Goal: Information Seeking & Learning: Compare options

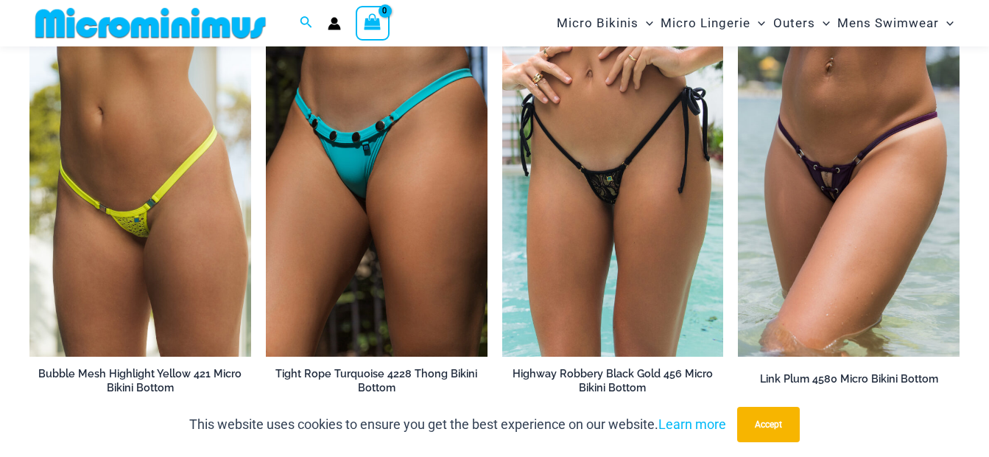
scroll to position [3081, 0]
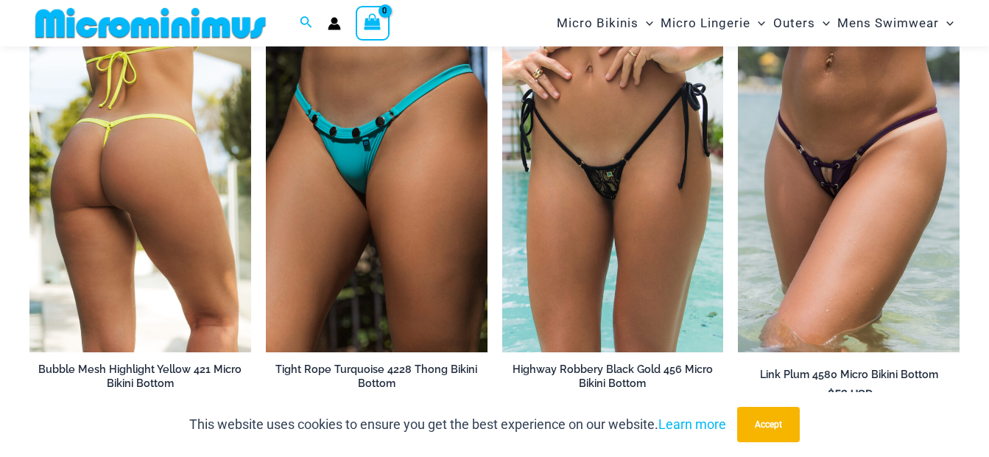
click at [180, 183] on img at bounding box center [140, 186] width 222 height 332
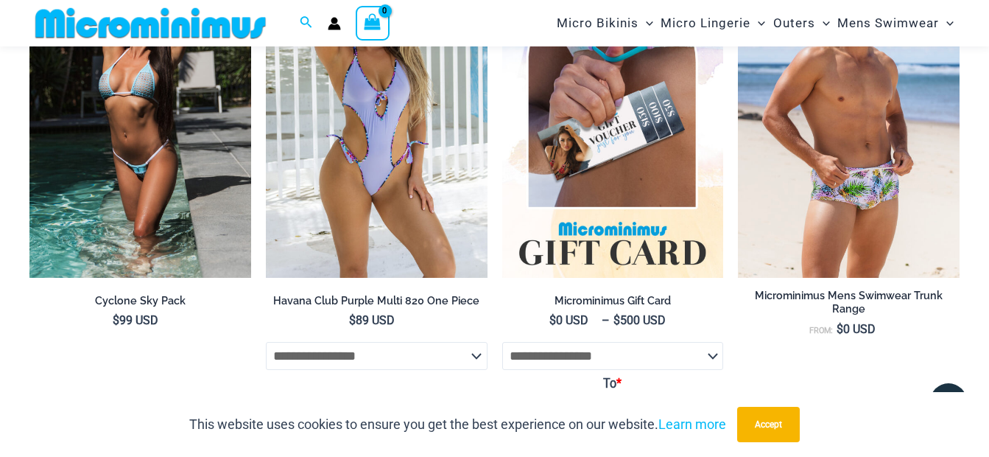
scroll to position [3610, 0]
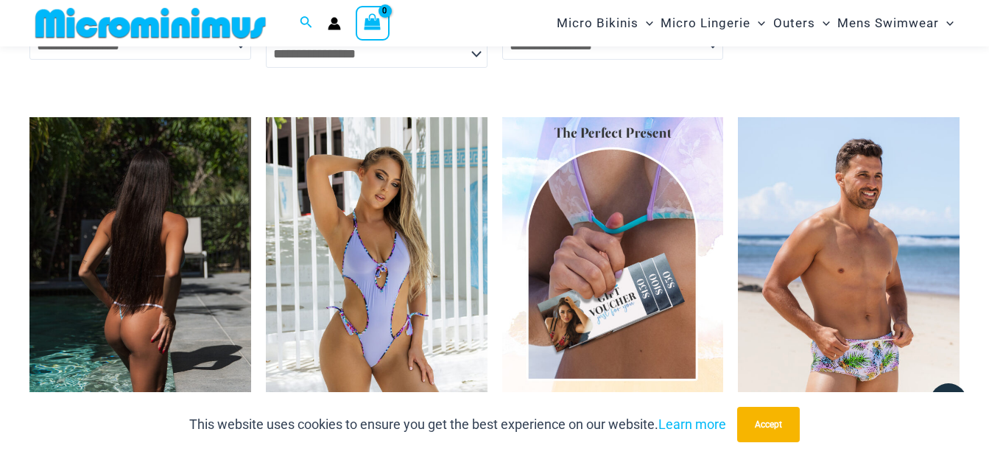
click at [123, 175] on img at bounding box center [140, 283] width 222 height 332
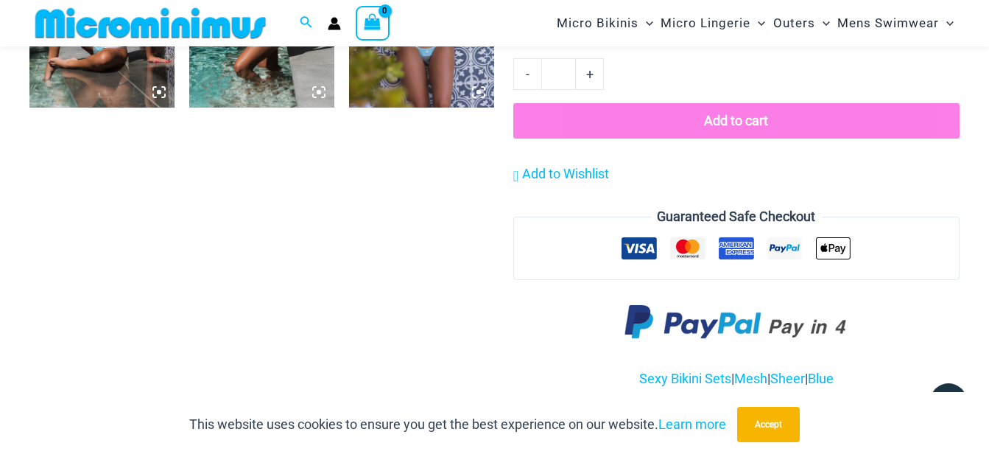
scroll to position [846, 0]
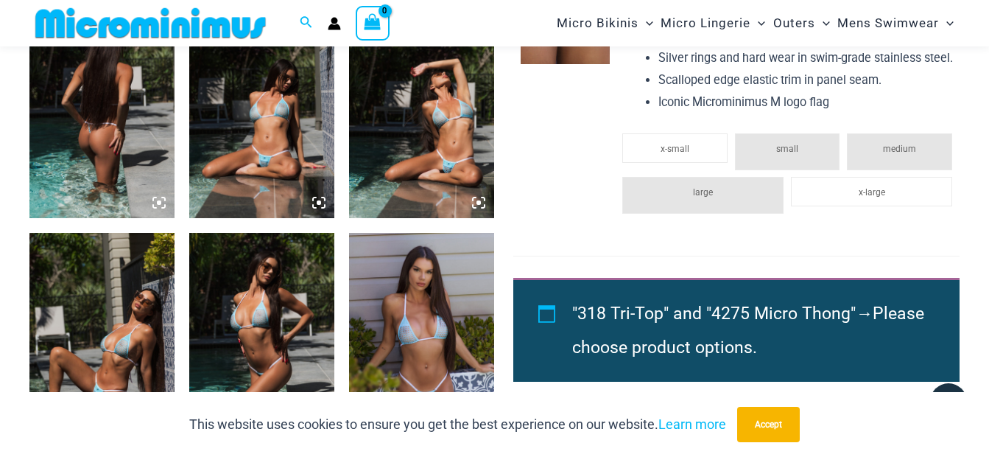
click at [435, 337] on img at bounding box center [421, 342] width 145 height 218
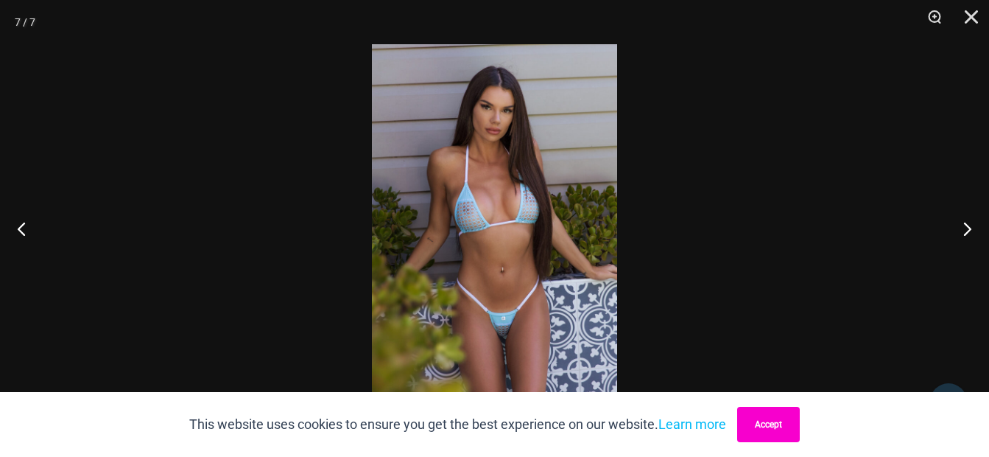
click at [762, 419] on button "Accept" at bounding box center [768, 424] width 63 height 35
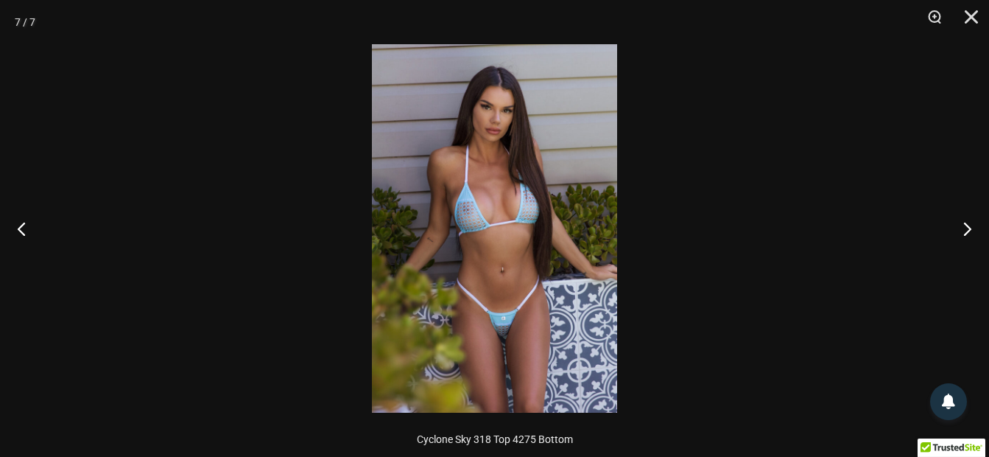
click at [518, 248] on img at bounding box center [494, 228] width 245 height 368
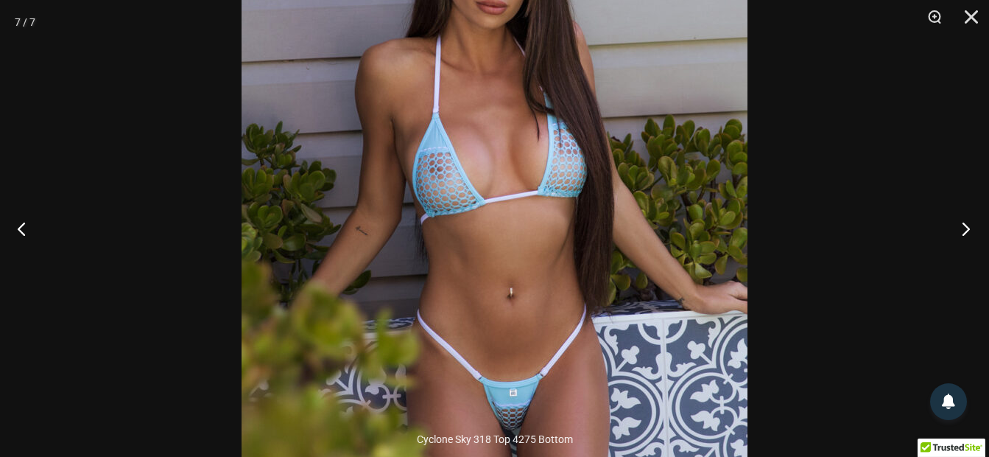
click at [966, 225] on button "Next" at bounding box center [961, 229] width 55 height 74
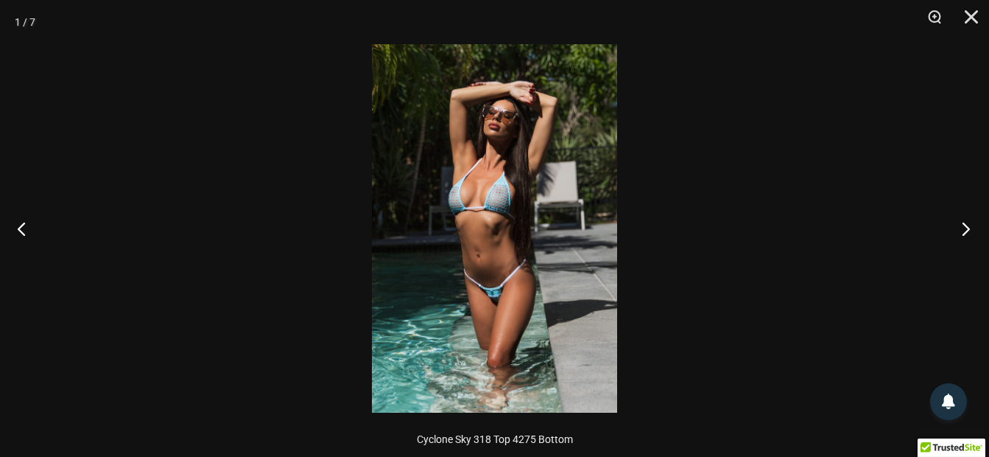
click at [966, 225] on button "Next" at bounding box center [961, 229] width 55 height 74
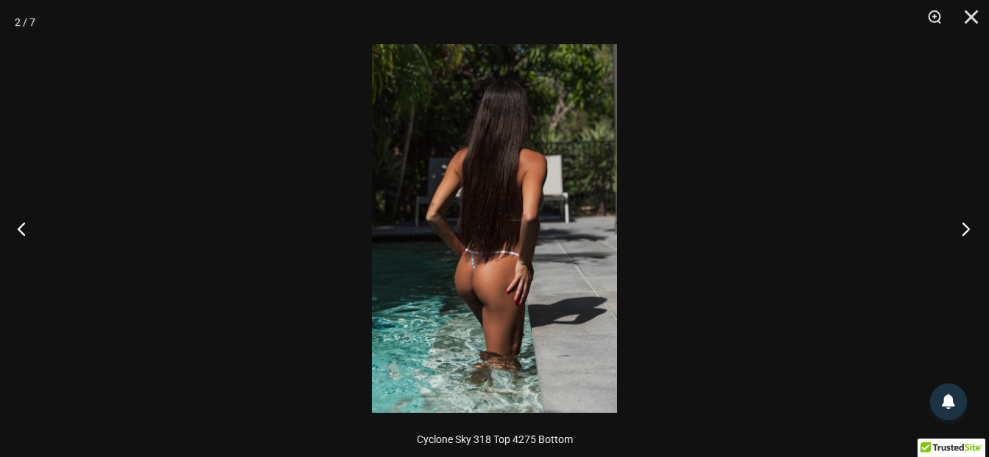
click at [966, 225] on button "Next" at bounding box center [961, 229] width 55 height 74
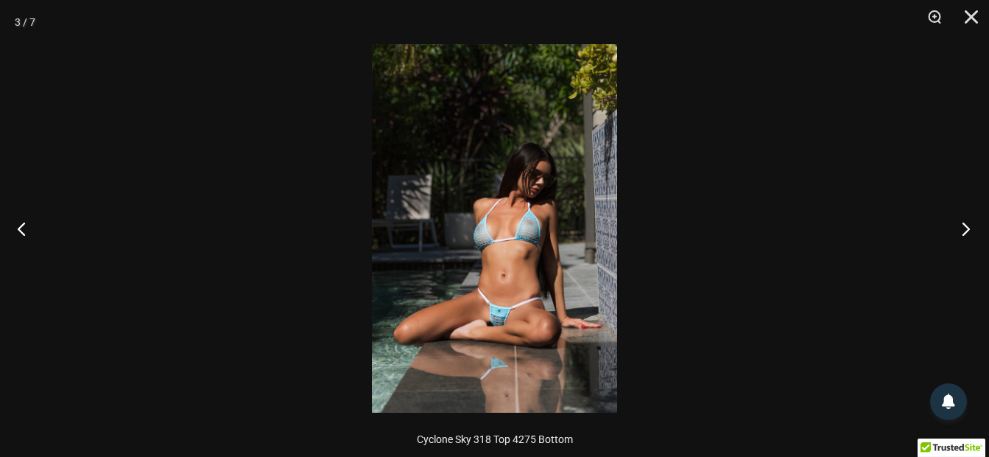
click at [966, 225] on button "Next" at bounding box center [961, 229] width 55 height 74
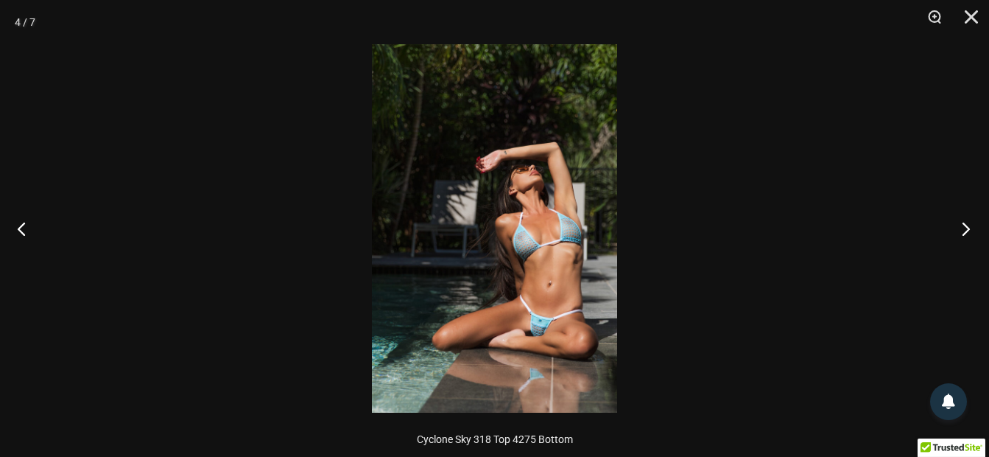
click at [966, 225] on button "Next" at bounding box center [961, 229] width 55 height 74
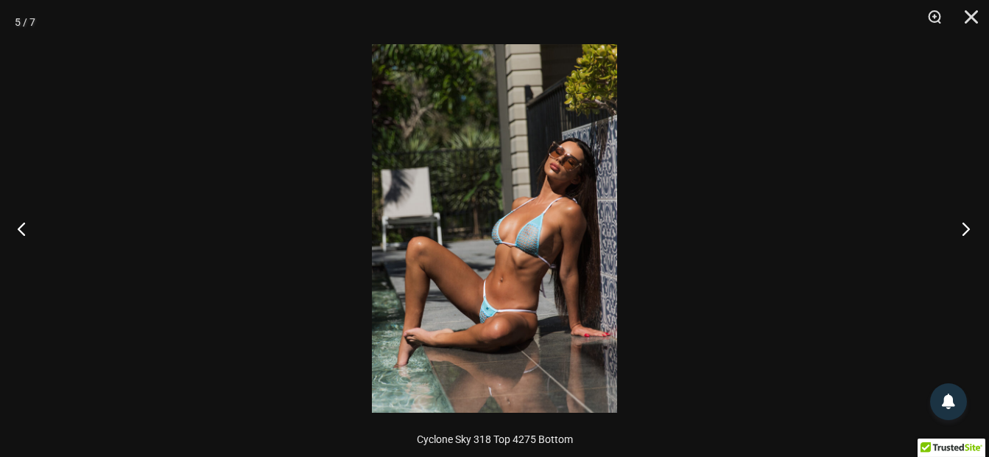
click at [966, 225] on button "Next" at bounding box center [961, 229] width 55 height 74
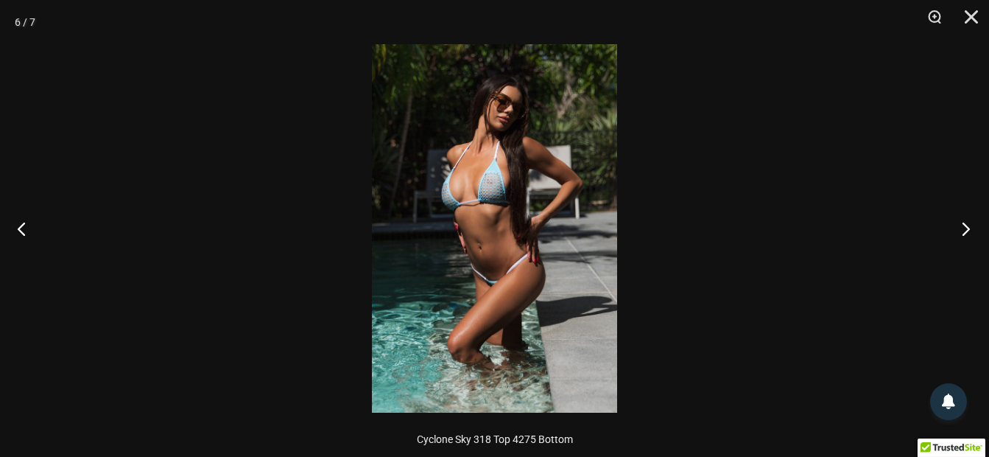
click at [966, 225] on button "Next" at bounding box center [961, 229] width 55 height 74
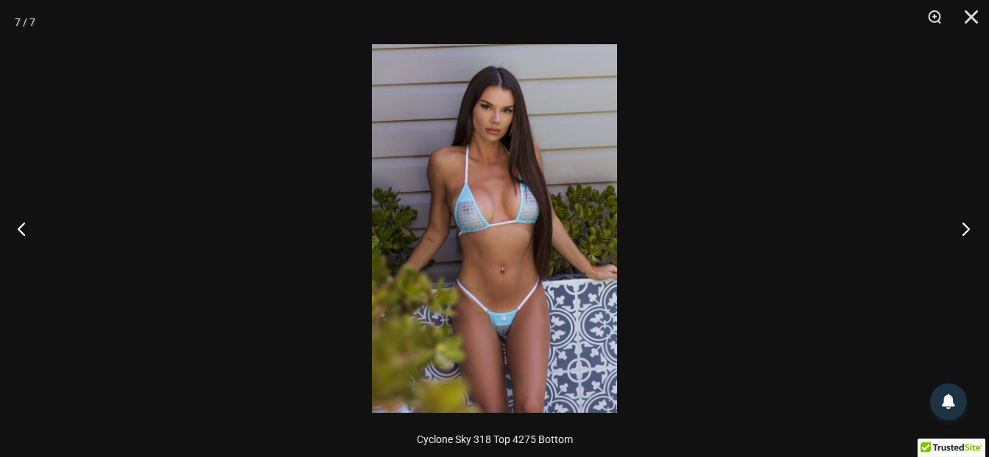
click at [966, 225] on button "Next" at bounding box center [961, 229] width 55 height 74
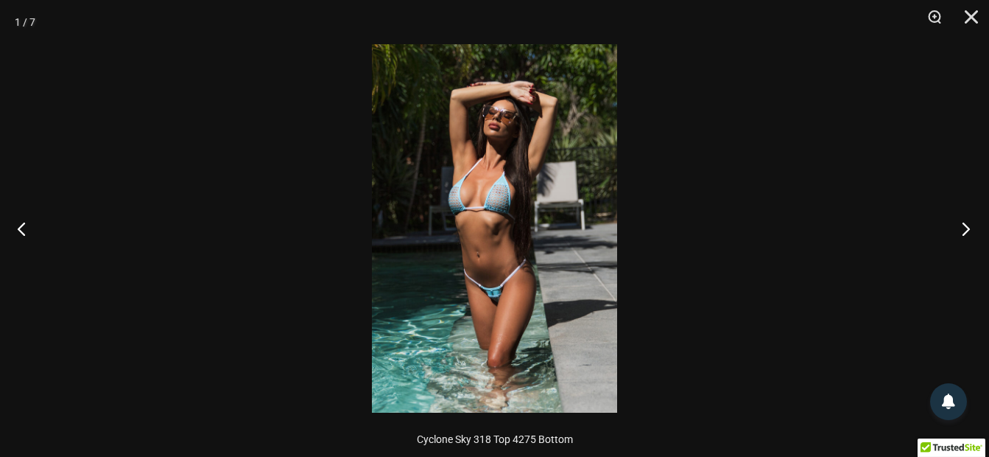
click at [966, 225] on button "Next" at bounding box center [961, 229] width 55 height 74
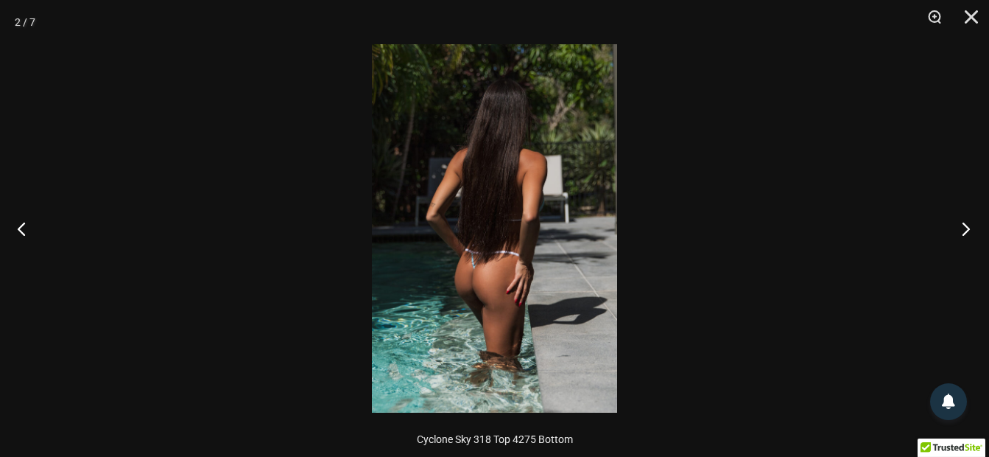
click at [966, 225] on button "Next" at bounding box center [961, 229] width 55 height 74
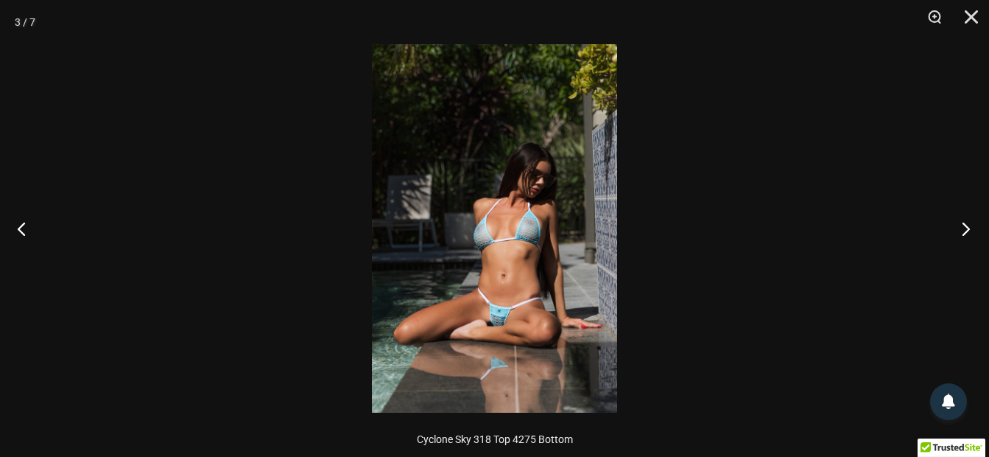
click at [966, 225] on button "Next" at bounding box center [961, 229] width 55 height 74
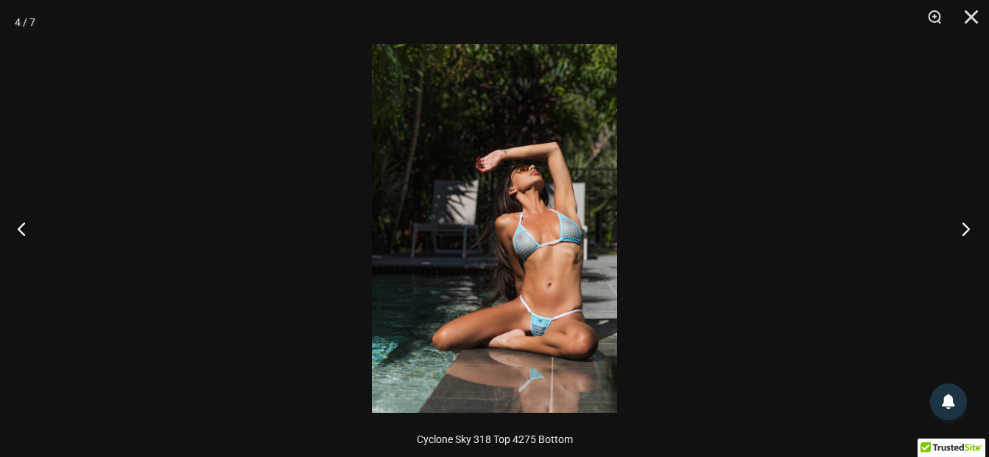
click at [966, 225] on button "Next" at bounding box center [961, 229] width 55 height 74
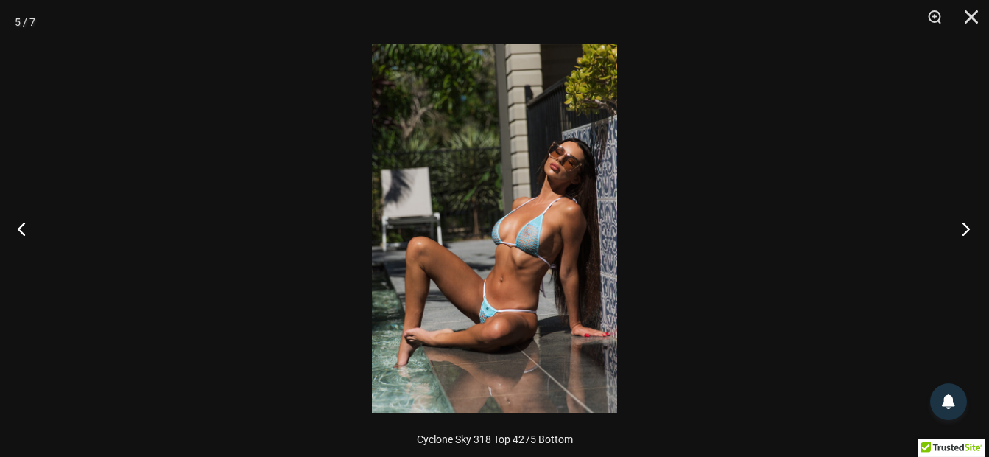
click at [966, 225] on button "Next" at bounding box center [961, 229] width 55 height 74
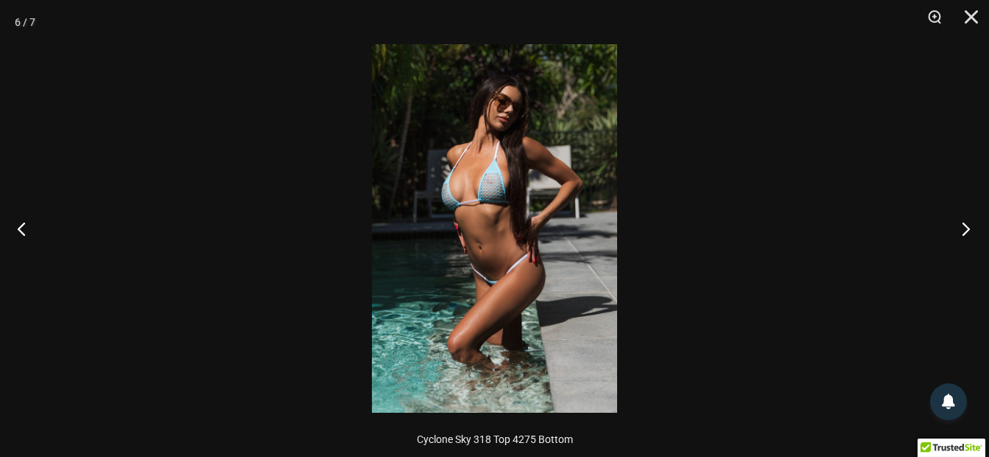
click at [966, 225] on button "Next" at bounding box center [961, 229] width 55 height 74
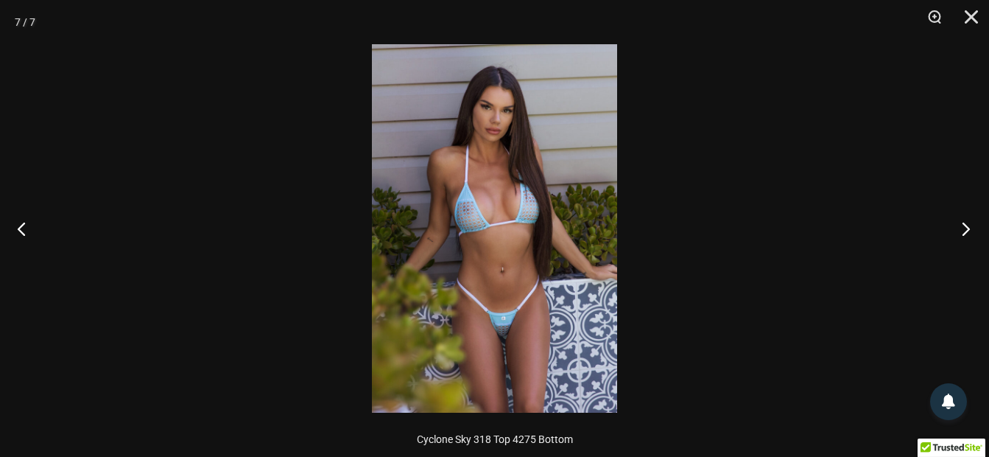
click at [966, 225] on button "Next" at bounding box center [961, 229] width 55 height 74
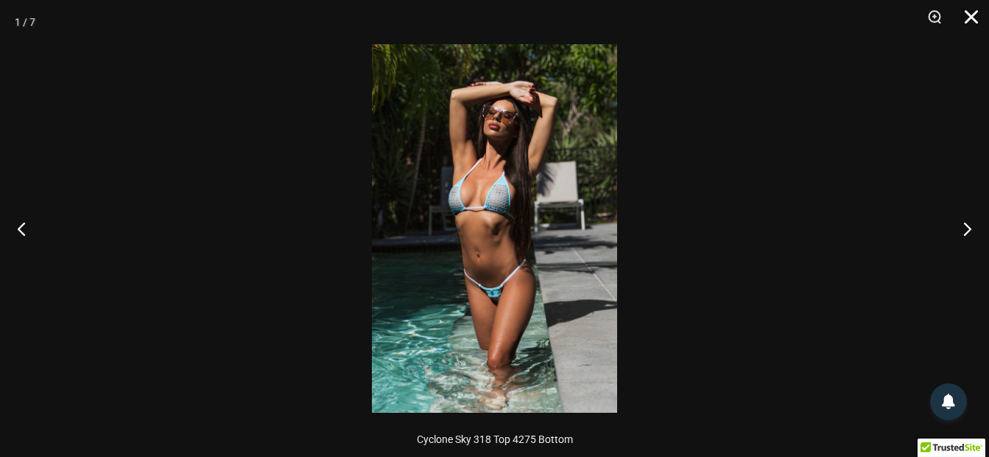
click at [968, 16] on button "Close" at bounding box center [966, 22] width 37 height 44
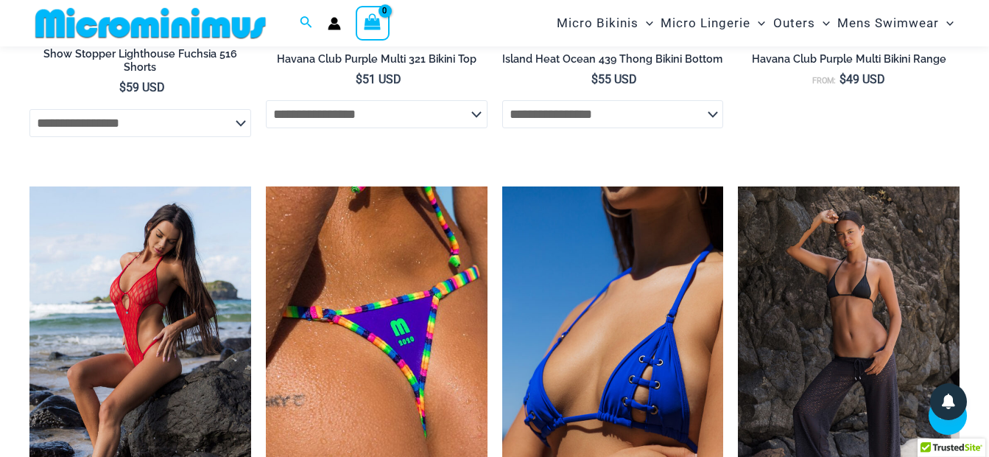
scroll to position [4112, 0]
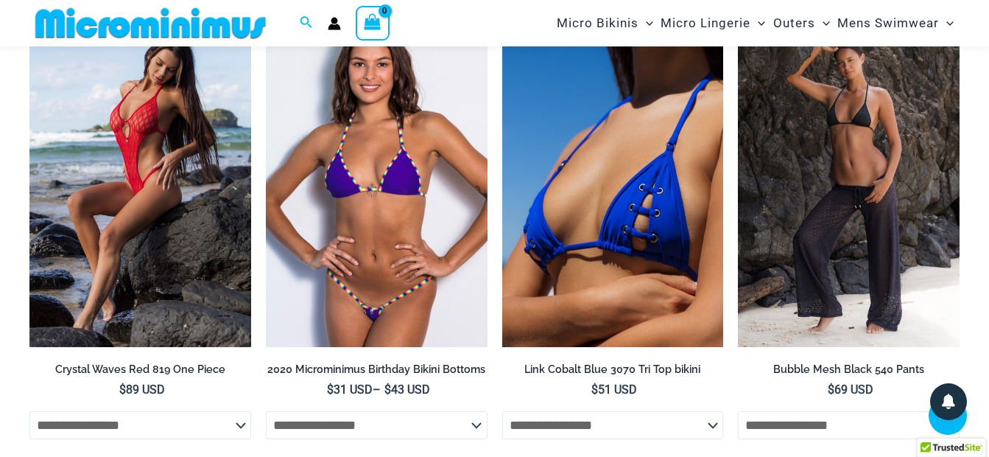
click at [286, 197] on img at bounding box center [377, 181] width 222 height 332
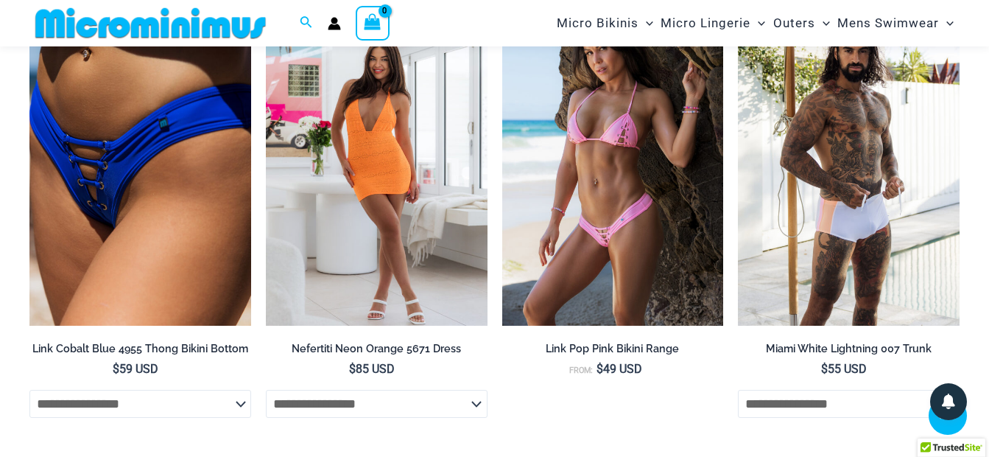
scroll to position [3081, 0]
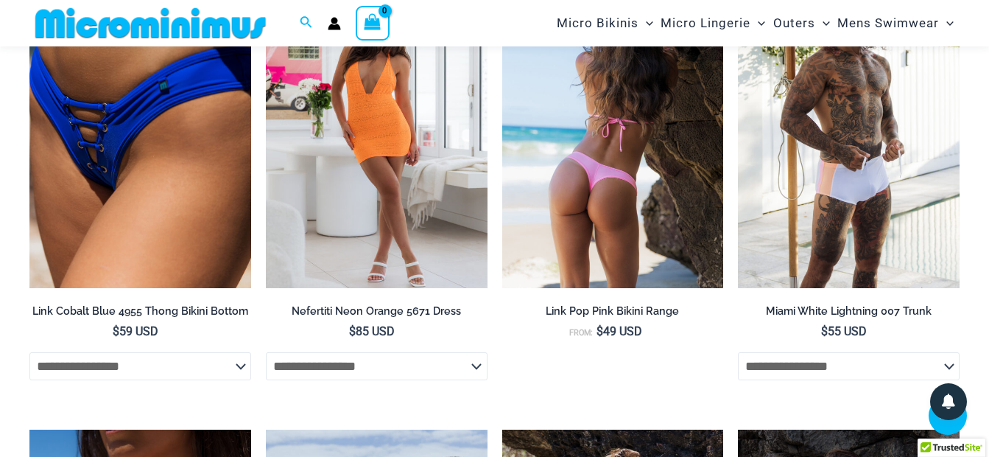
click at [558, 214] on img at bounding box center [613, 122] width 222 height 332
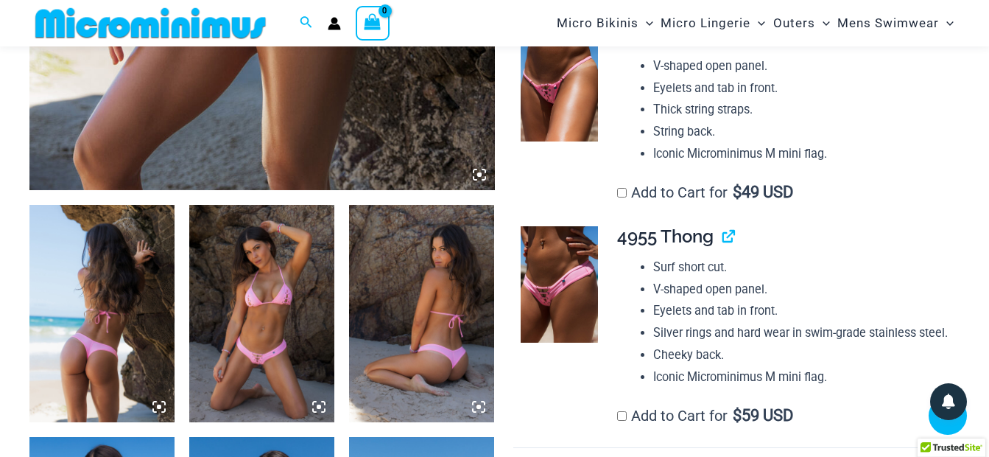
scroll to position [674, 0]
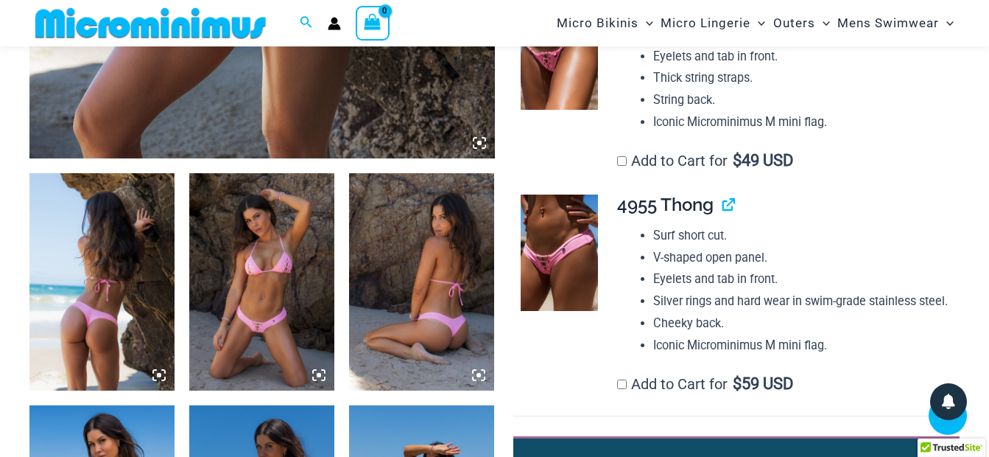
click at [257, 262] on img at bounding box center [261, 282] width 145 height 218
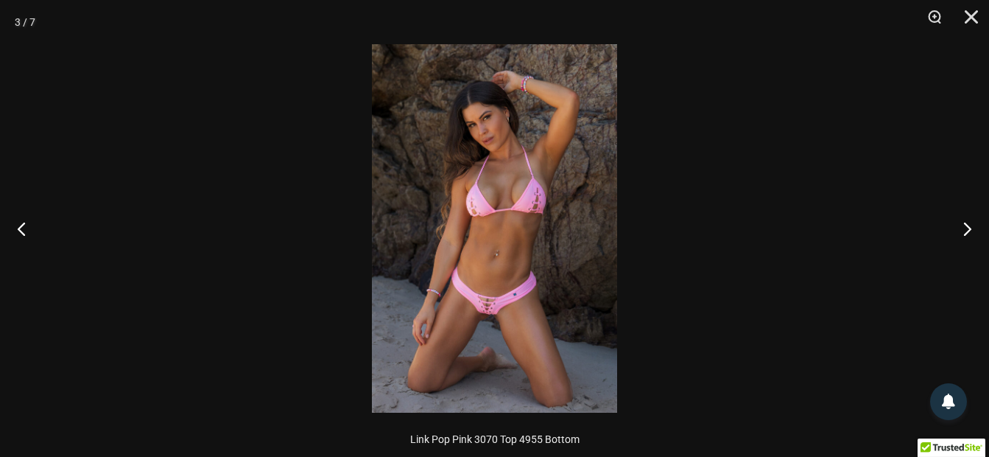
click at [443, 242] on img at bounding box center [494, 228] width 245 height 368
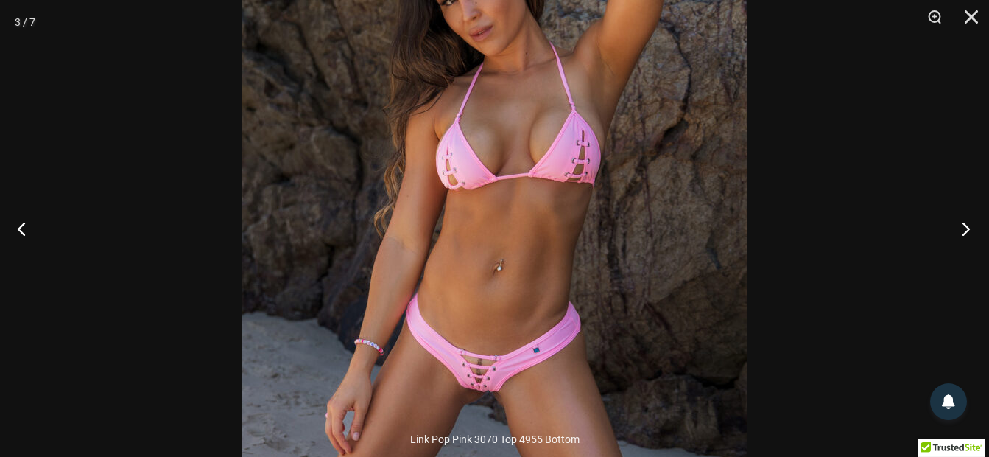
click at [964, 220] on button "Next" at bounding box center [961, 229] width 55 height 74
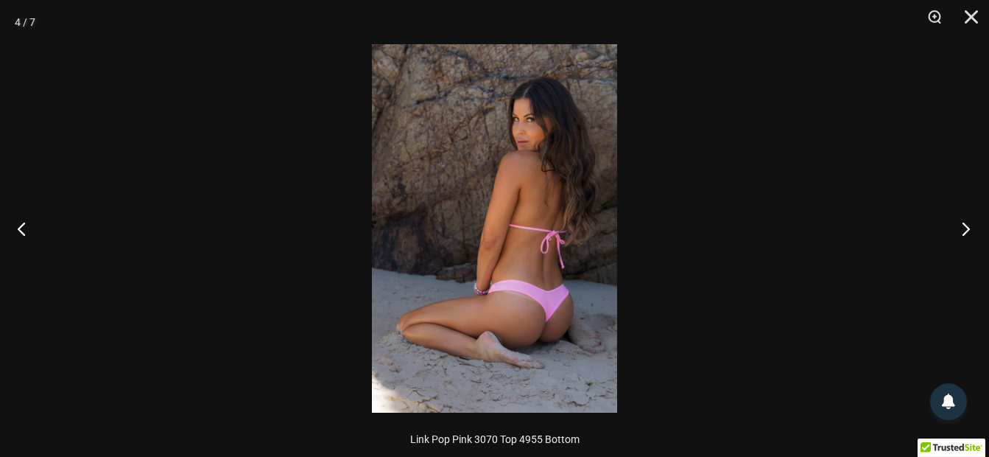
click at [964, 220] on button "Next" at bounding box center [961, 229] width 55 height 74
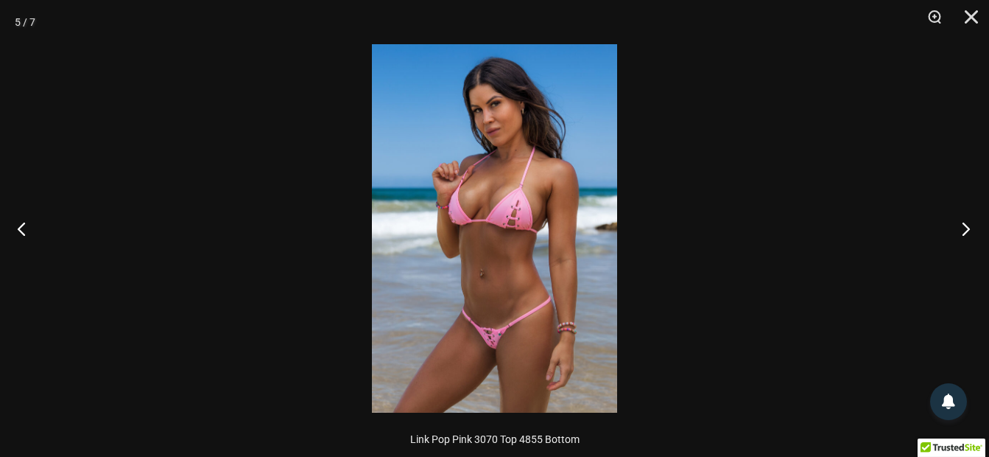
click at [964, 220] on button "Next" at bounding box center [961, 229] width 55 height 74
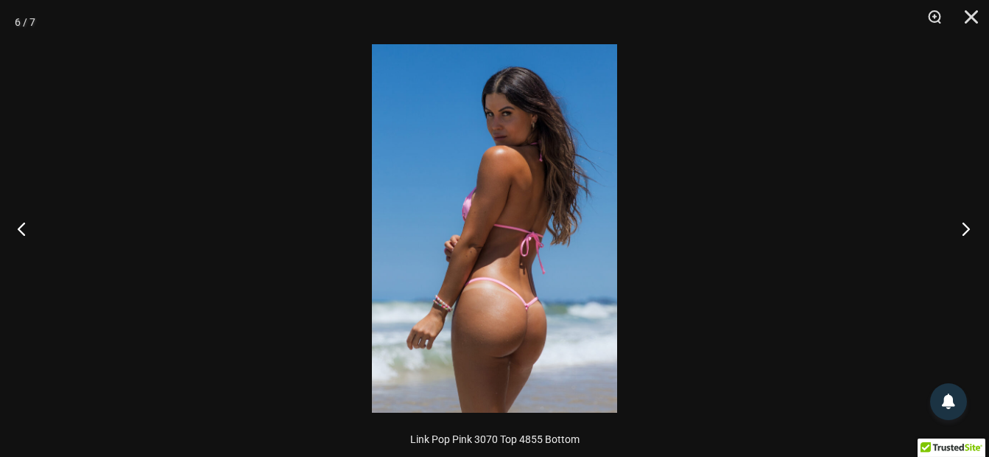
click at [964, 220] on button "Next" at bounding box center [961, 229] width 55 height 74
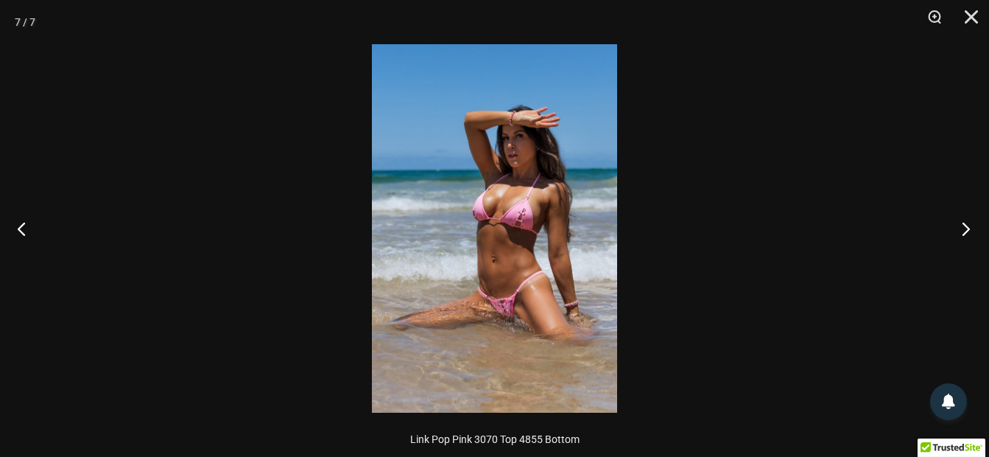
click at [964, 220] on button "Next" at bounding box center [961, 229] width 55 height 74
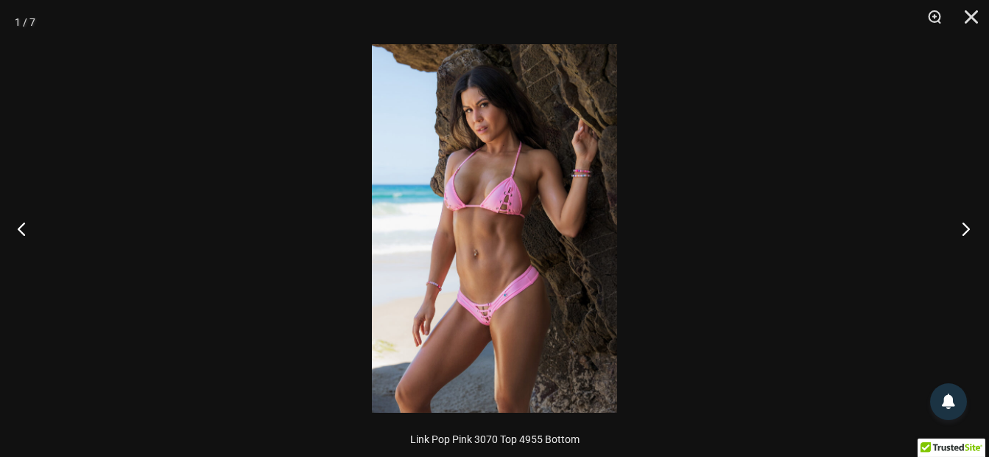
click at [964, 220] on button "Next" at bounding box center [961, 229] width 55 height 74
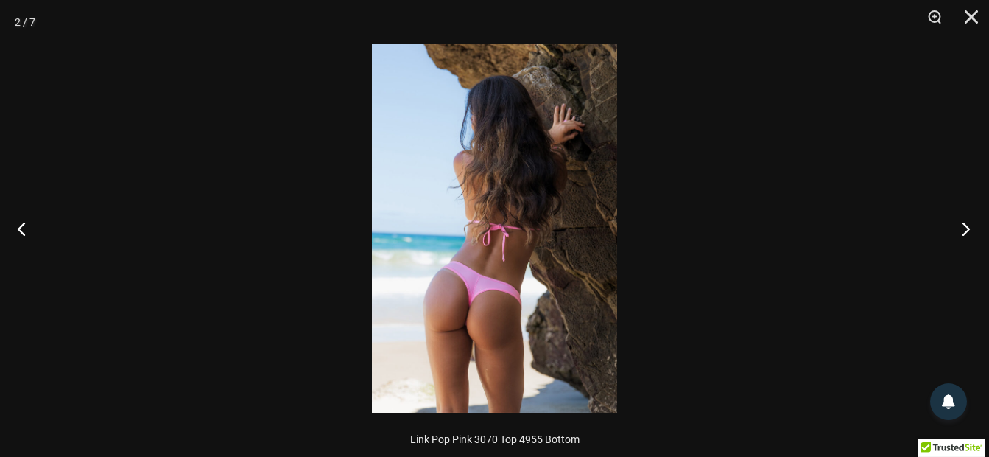
click at [964, 220] on button "Next" at bounding box center [961, 229] width 55 height 74
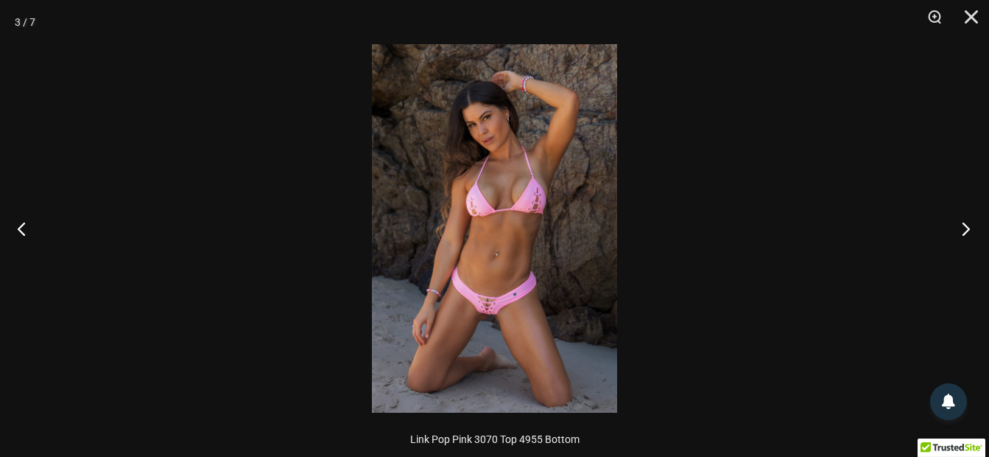
click at [964, 220] on button "Next" at bounding box center [961, 229] width 55 height 74
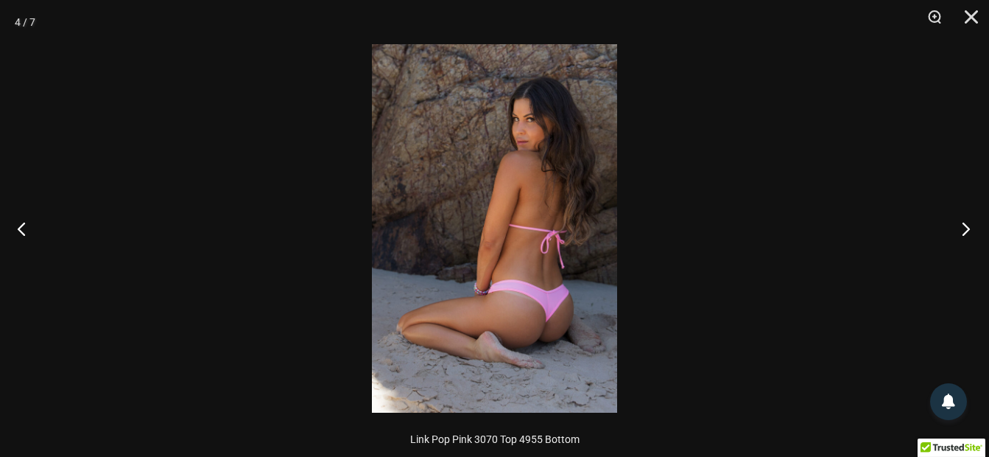
click at [964, 220] on button "Next" at bounding box center [961, 229] width 55 height 74
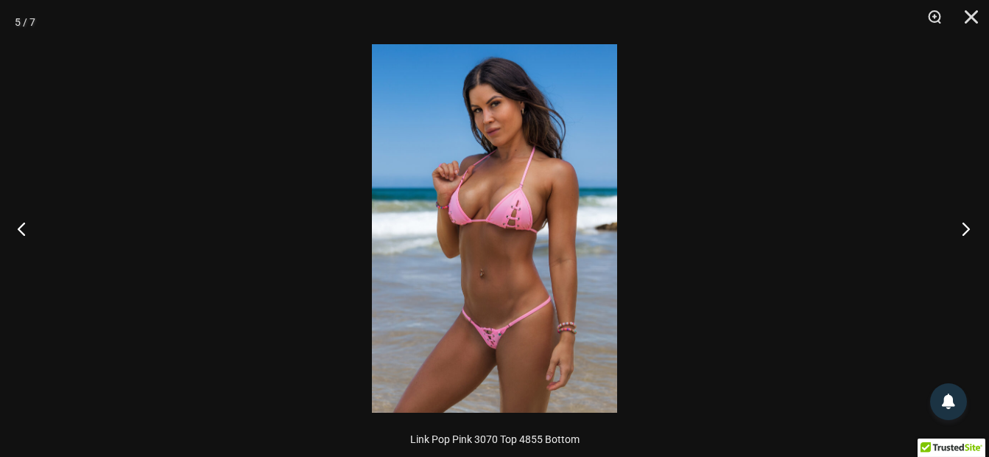
click at [964, 220] on button "Next" at bounding box center [961, 229] width 55 height 74
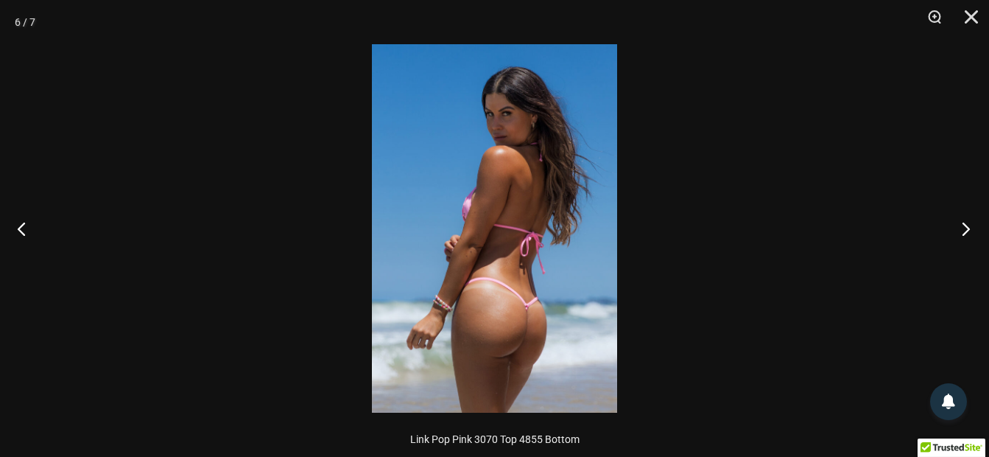
click at [964, 220] on button "Next" at bounding box center [961, 229] width 55 height 74
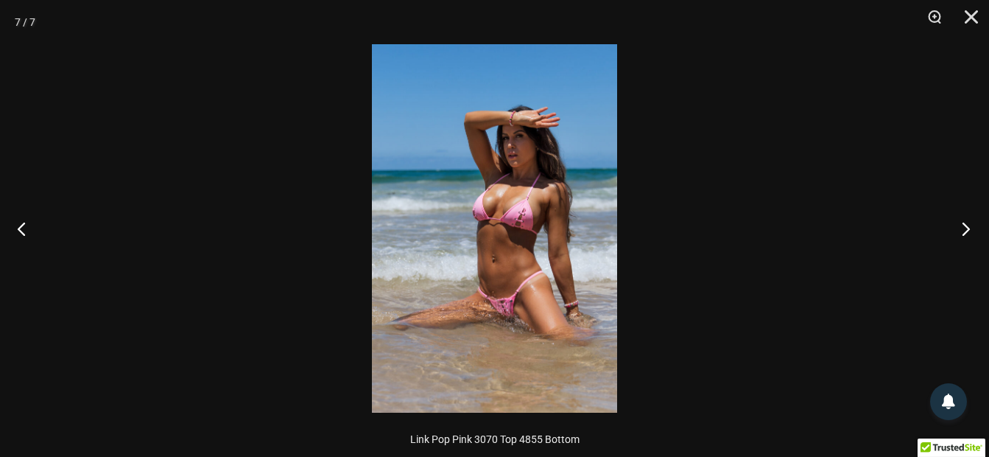
click at [964, 220] on button "Next" at bounding box center [961, 229] width 55 height 74
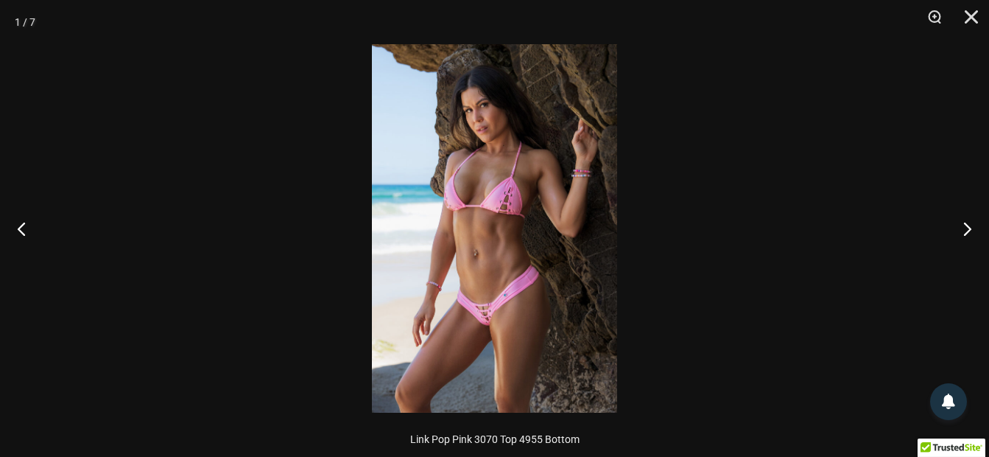
click at [504, 271] on img at bounding box center [494, 228] width 245 height 368
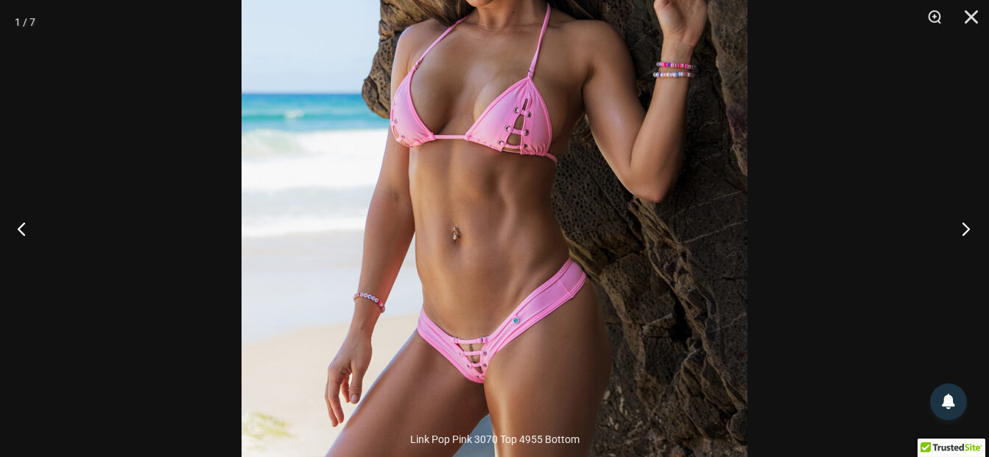
click at [959, 228] on button "Next" at bounding box center [961, 229] width 55 height 74
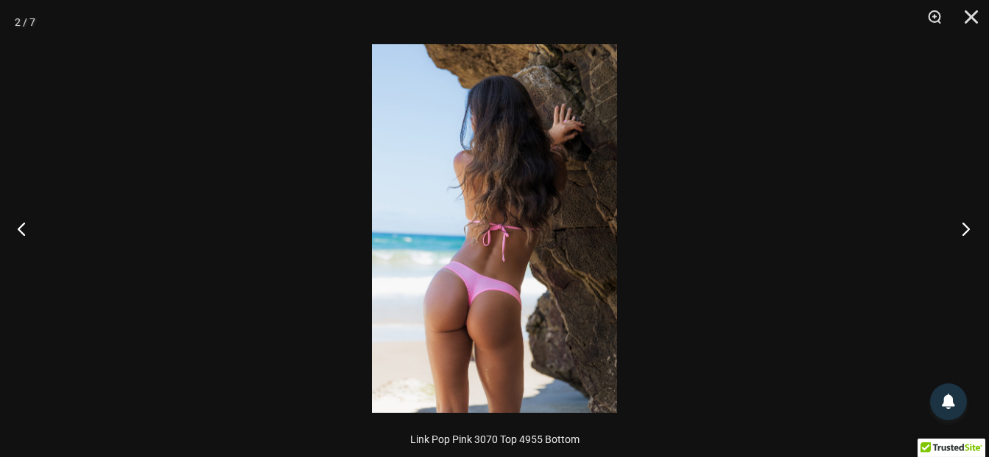
click at [959, 228] on button "Next" at bounding box center [961, 229] width 55 height 74
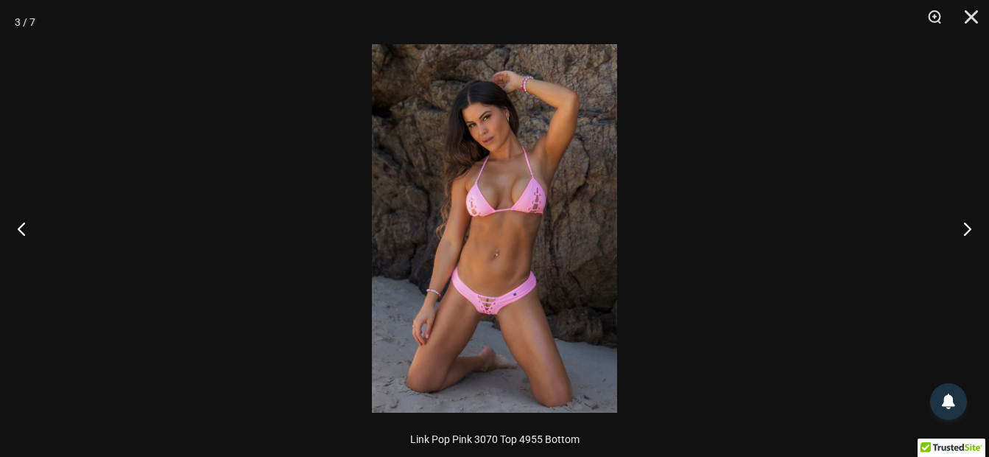
click at [469, 275] on img at bounding box center [494, 228] width 245 height 368
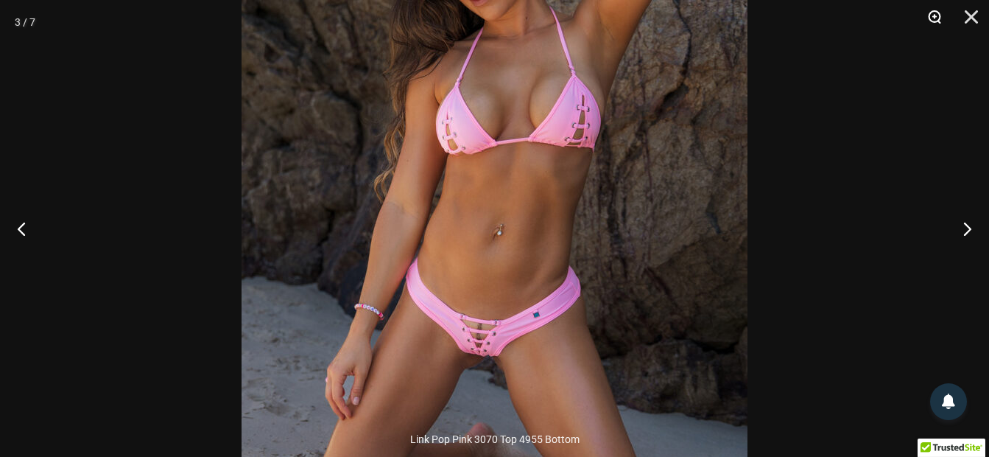
click at [938, 7] on button "Zoom" at bounding box center [929, 22] width 37 height 44
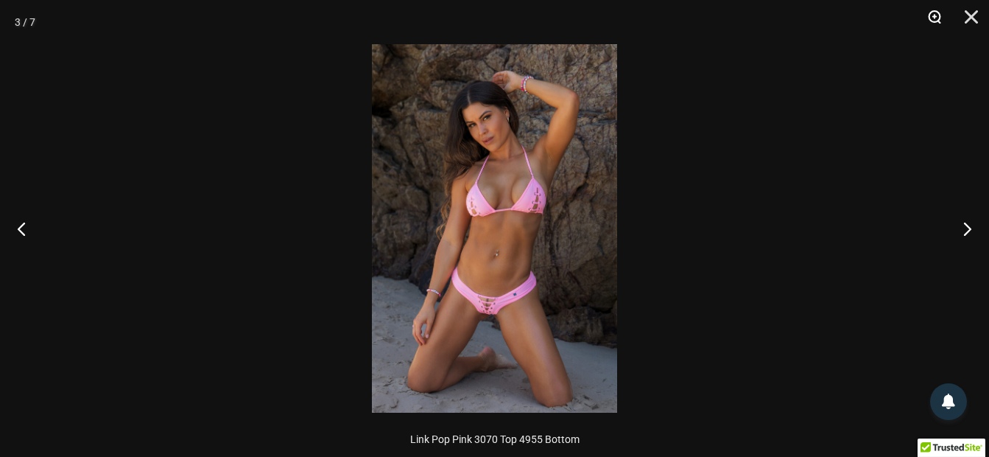
click at [933, 11] on button "Zoom" at bounding box center [929, 22] width 37 height 44
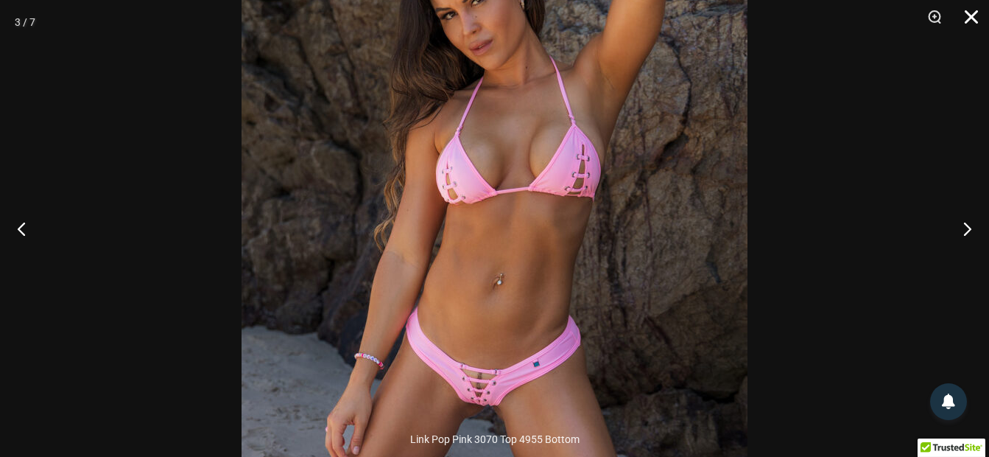
click at [975, 18] on button "Close" at bounding box center [966, 22] width 37 height 44
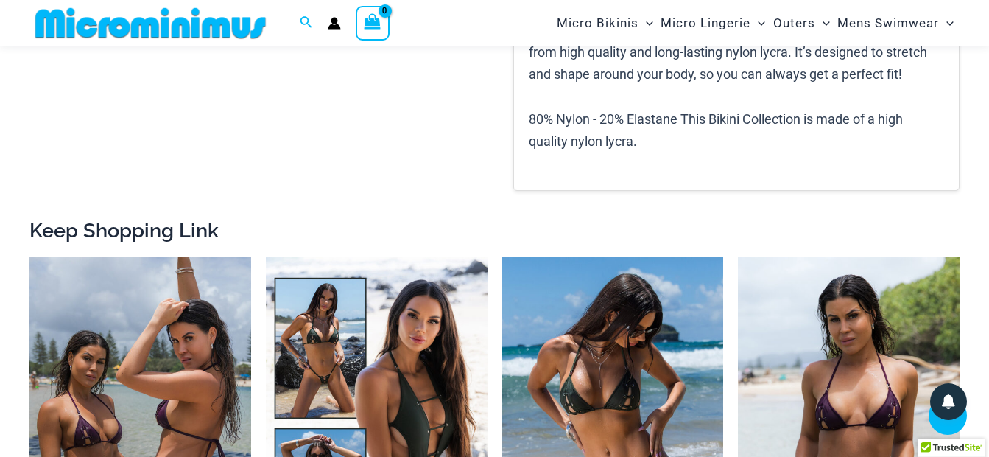
scroll to position [1878, 0]
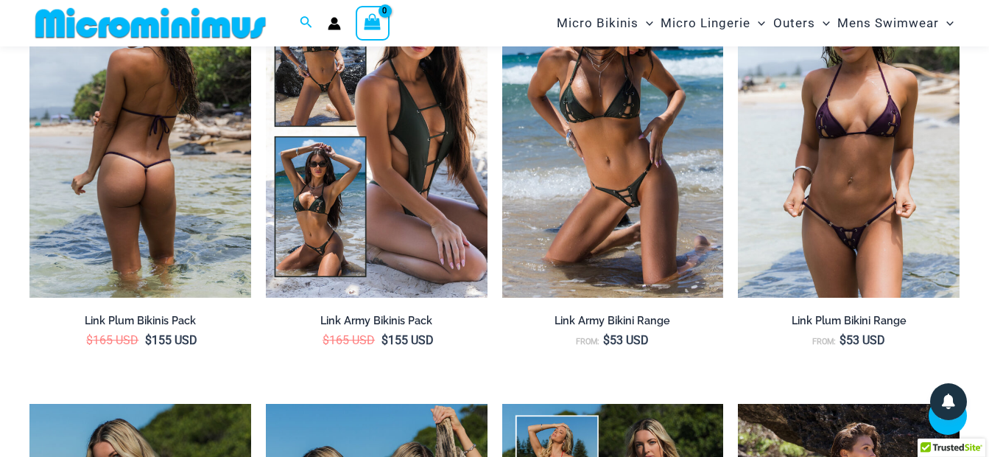
click at [136, 234] on img at bounding box center [140, 131] width 222 height 332
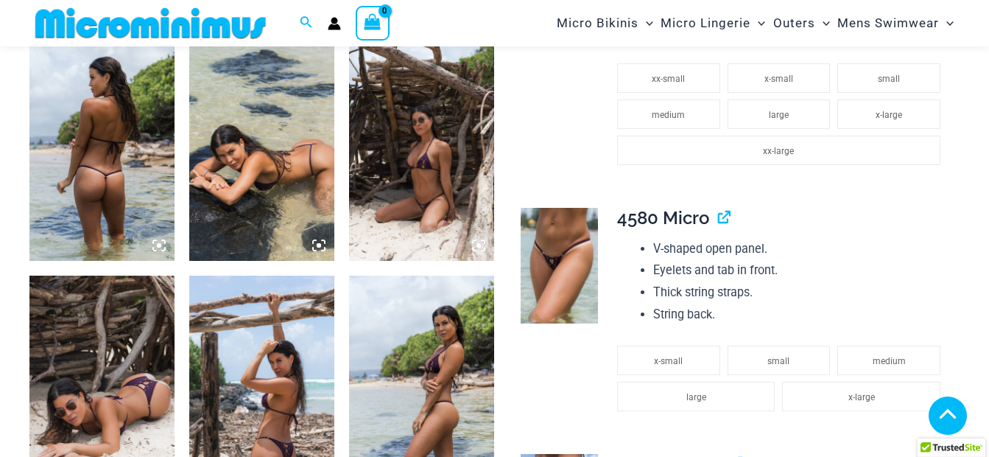
scroll to position [1018, 0]
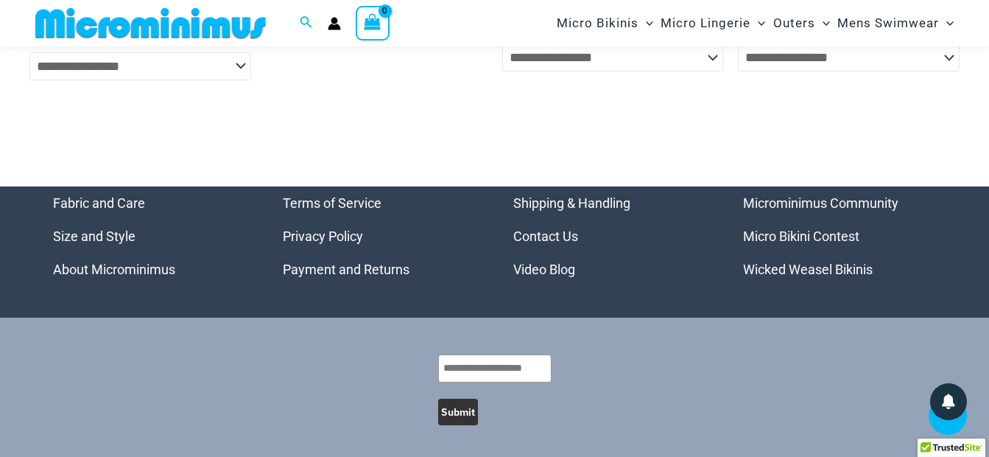
scroll to position [4889, 0]
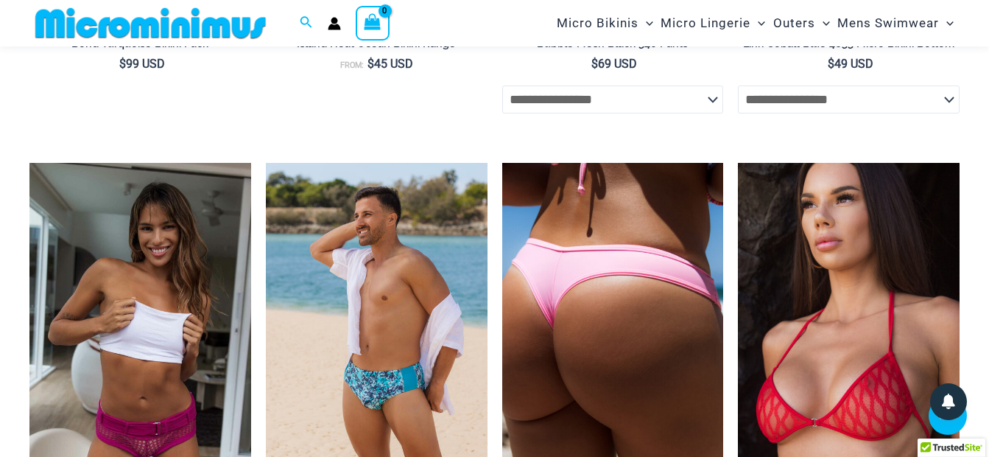
click at [571, 341] on img at bounding box center [613, 329] width 222 height 332
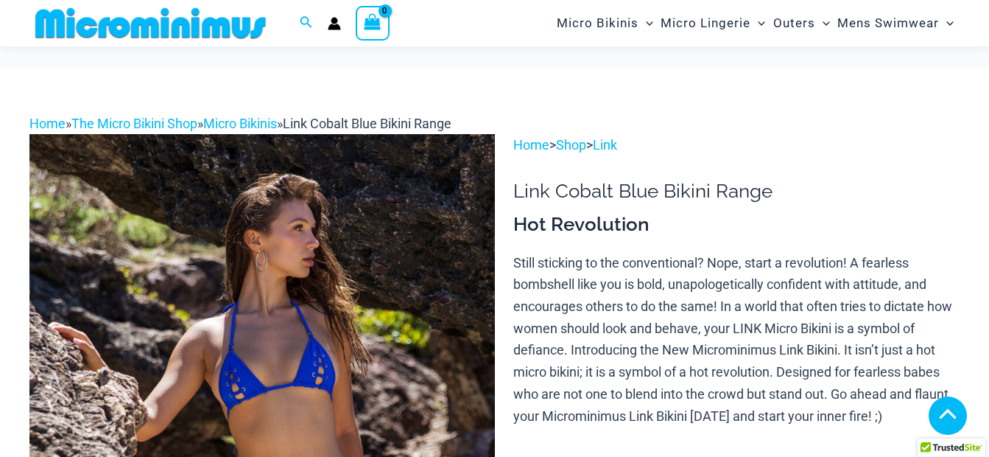
click at [401, 281] on div at bounding box center [494, 228] width 245 height 368
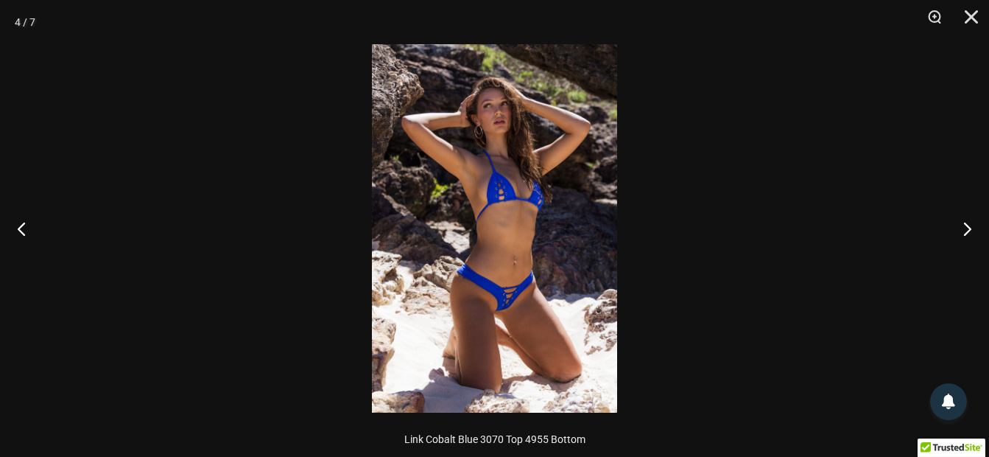
scroll to position [687, 0]
click at [487, 278] on img at bounding box center [494, 228] width 245 height 368
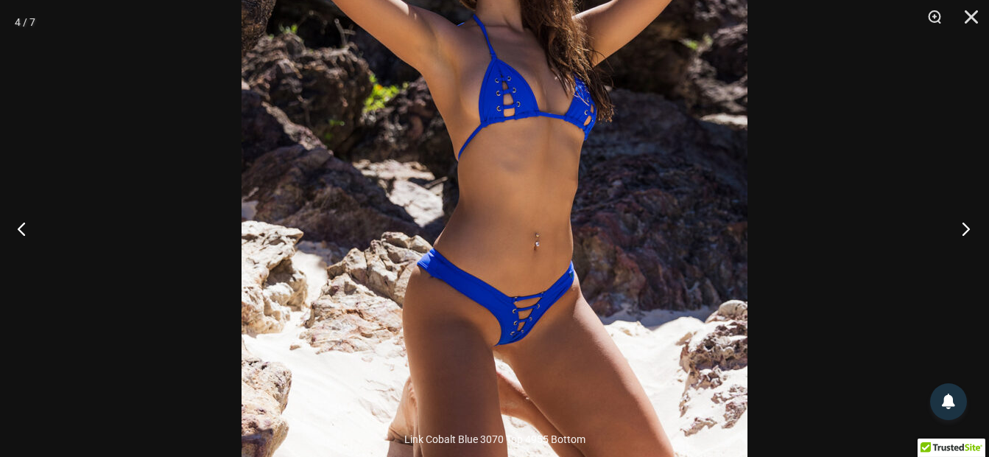
click at [966, 228] on button "Next" at bounding box center [961, 229] width 55 height 74
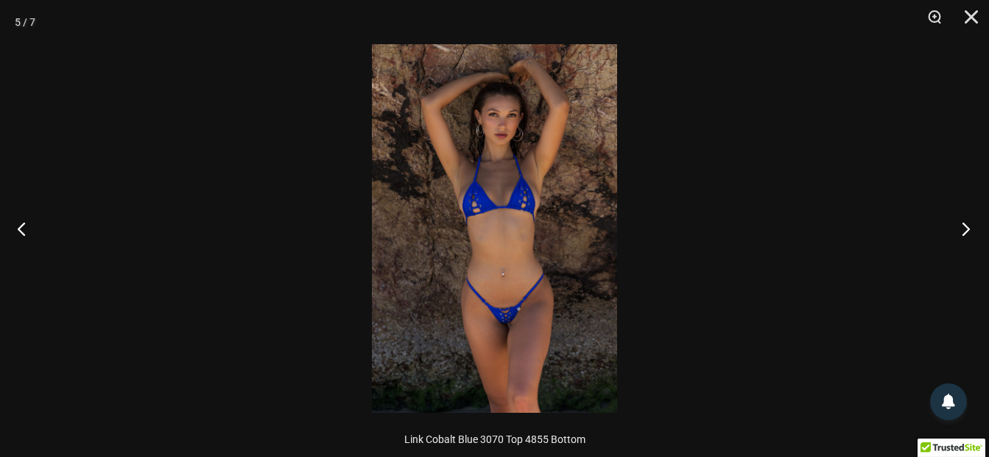
click at [966, 228] on button "Next" at bounding box center [961, 229] width 55 height 74
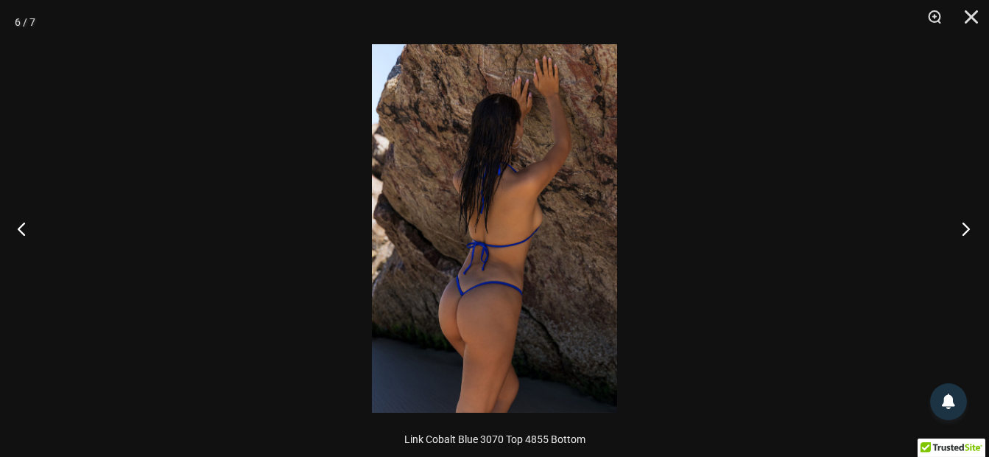
click at [966, 228] on button "Next" at bounding box center [961, 229] width 55 height 74
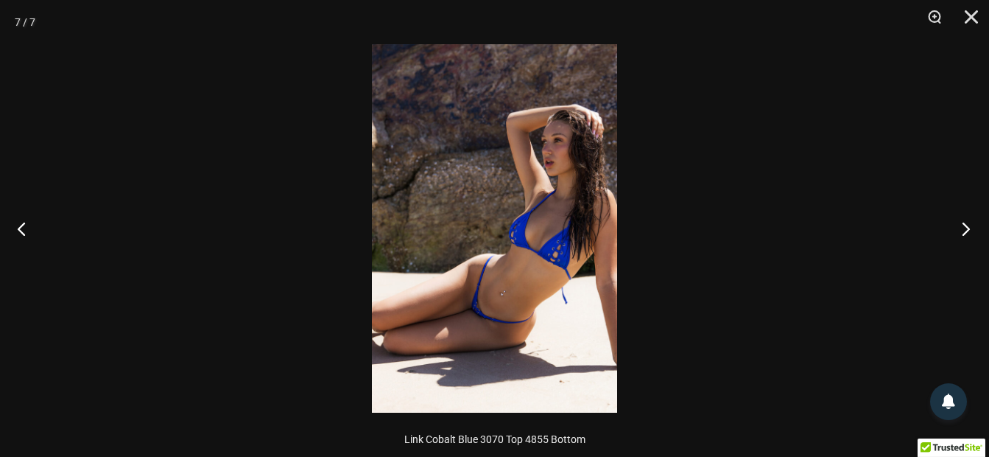
click at [966, 228] on button "Next" at bounding box center [961, 229] width 55 height 74
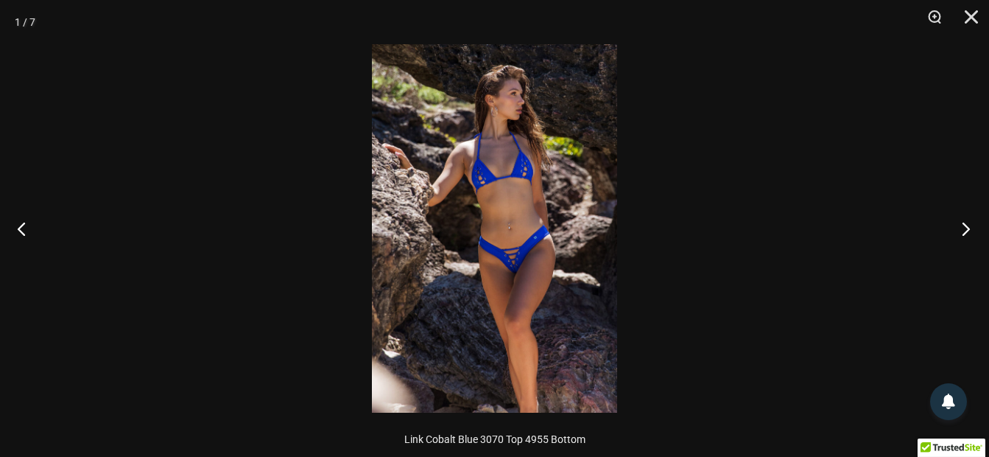
click at [966, 228] on button "Next" at bounding box center [961, 229] width 55 height 74
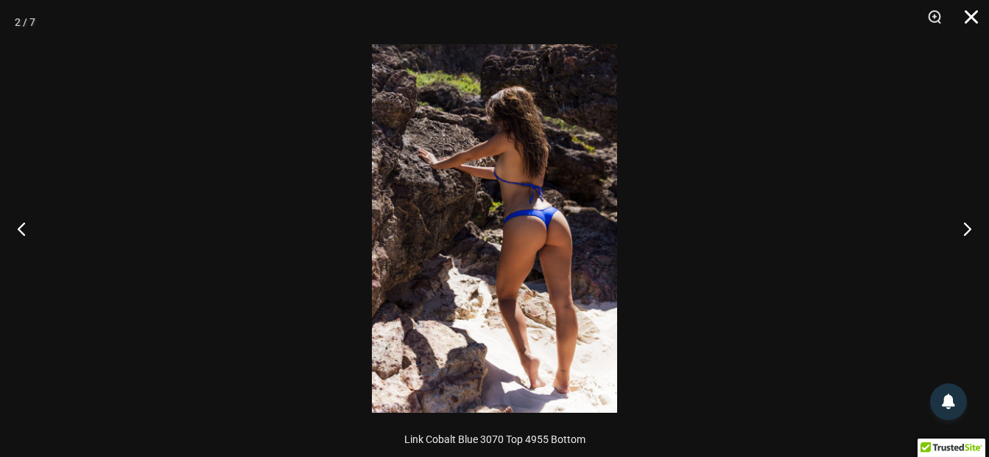
click at [969, 17] on button "Close" at bounding box center [966, 22] width 37 height 44
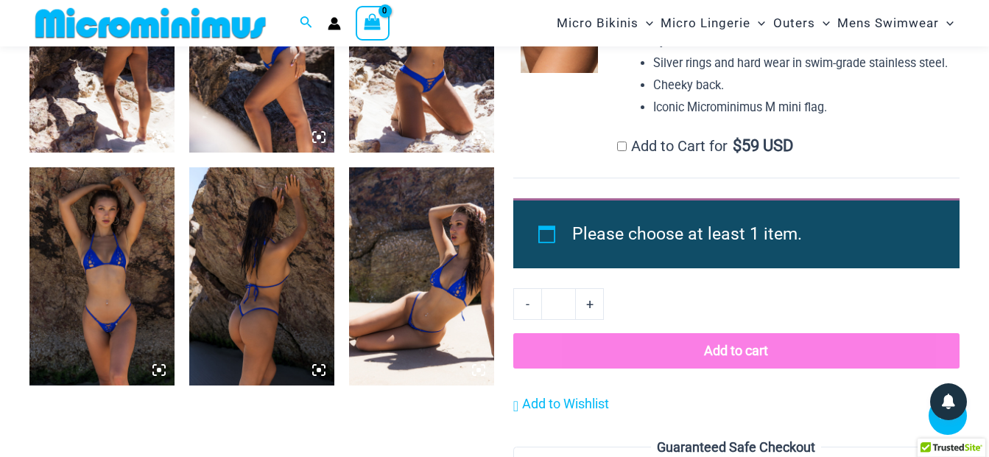
scroll to position [1031, 0]
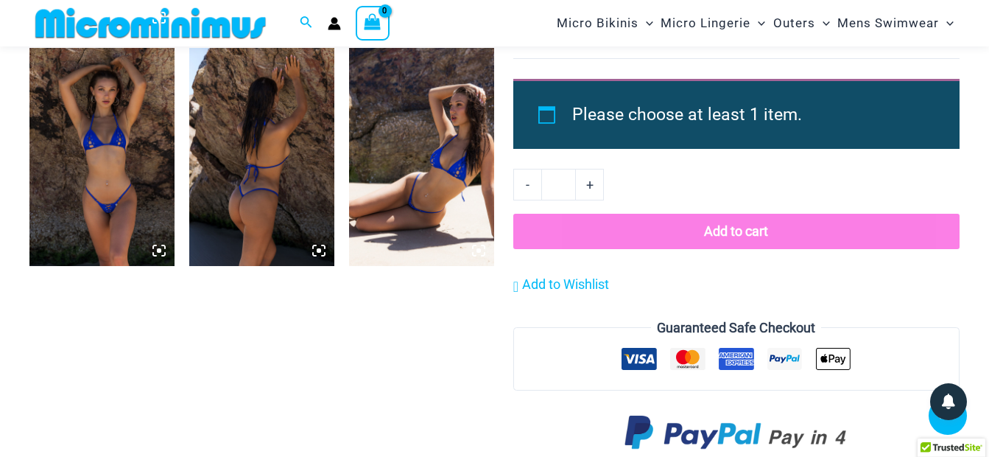
click at [90, 122] on img at bounding box center [101, 157] width 145 height 218
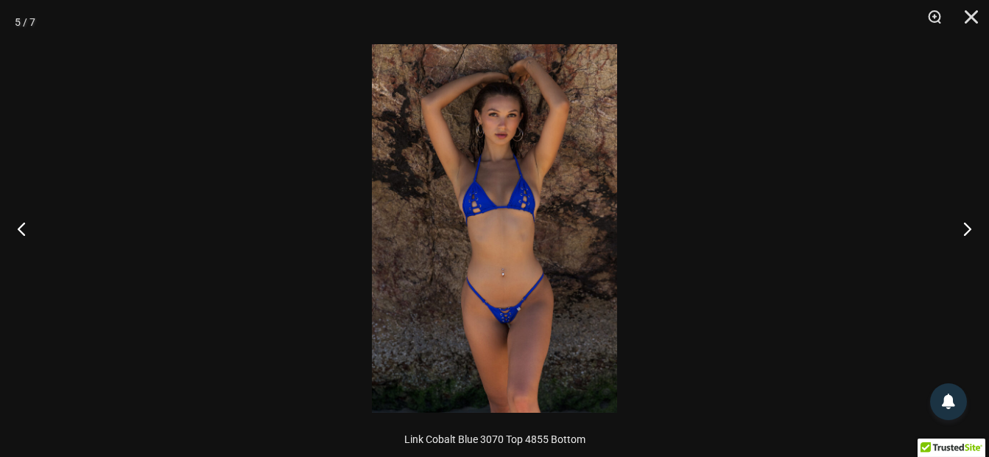
click at [559, 296] on img at bounding box center [494, 228] width 245 height 368
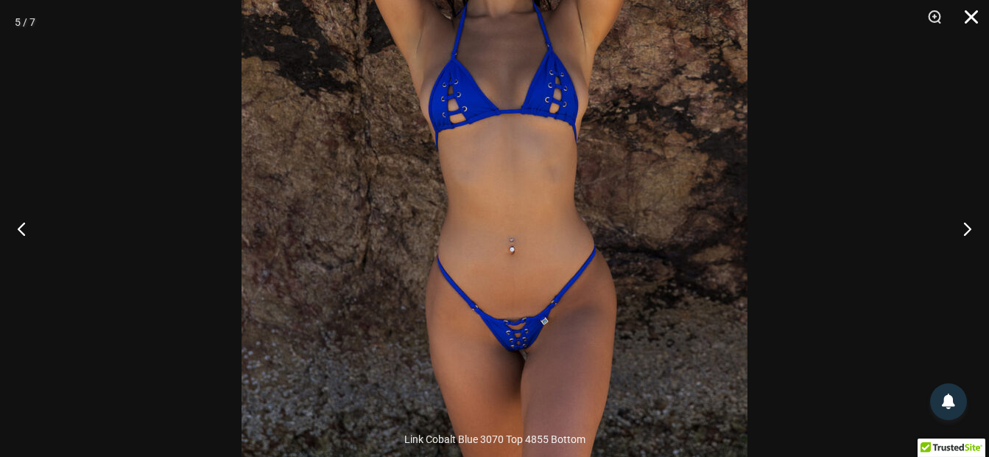
click at [969, 16] on button "Close" at bounding box center [966, 22] width 37 height 44
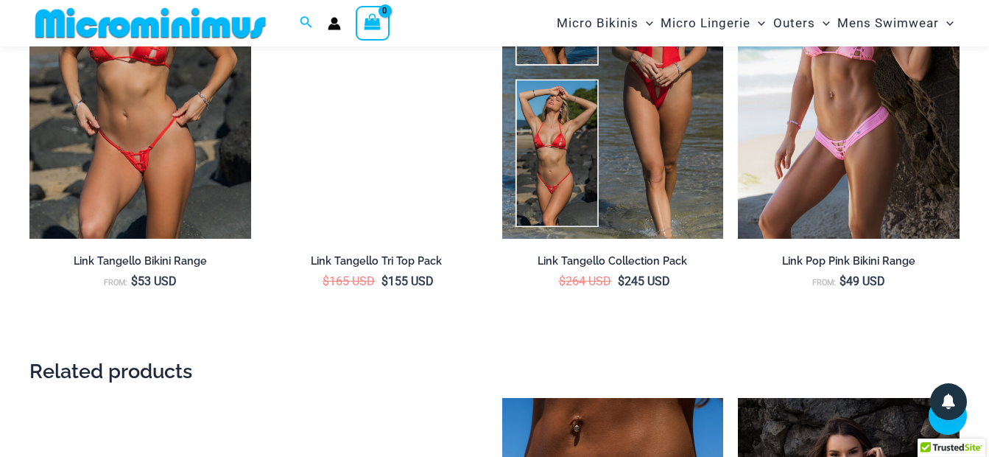
scroll to position [2407, 0]
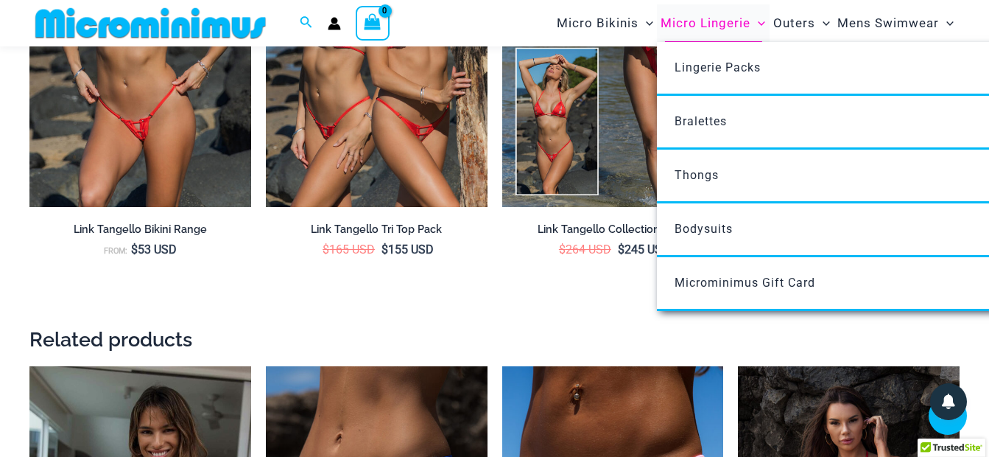
click at [663, 34] on span "Micro Lingerie" at bounding box center [706, 23] width 90 height 38
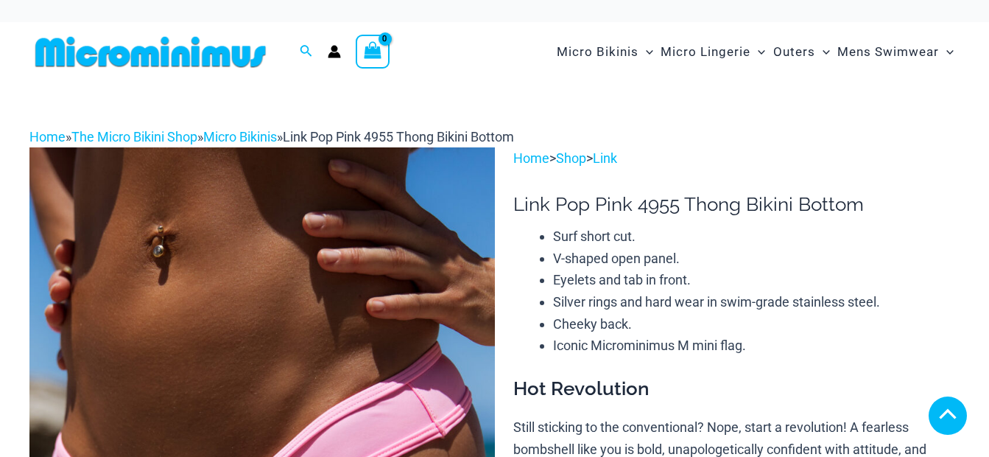
scroll to position [860, 0]
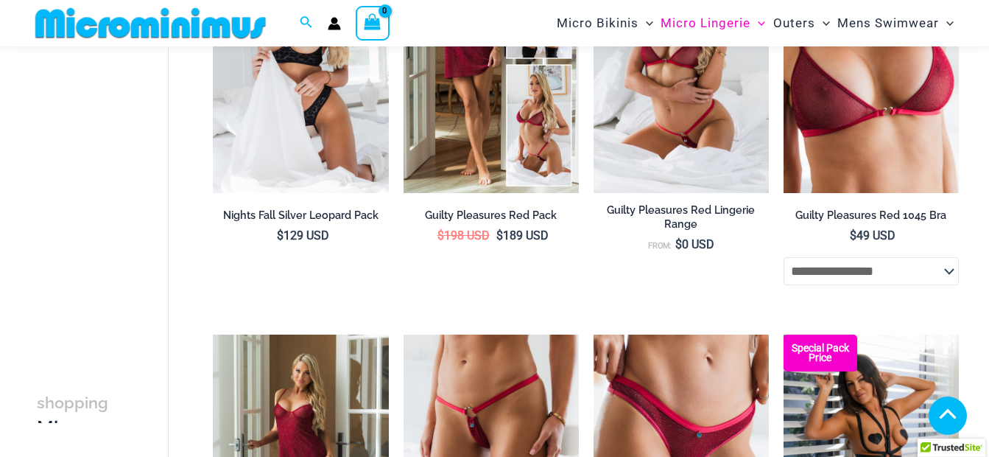
scroll to position [1018, 0]
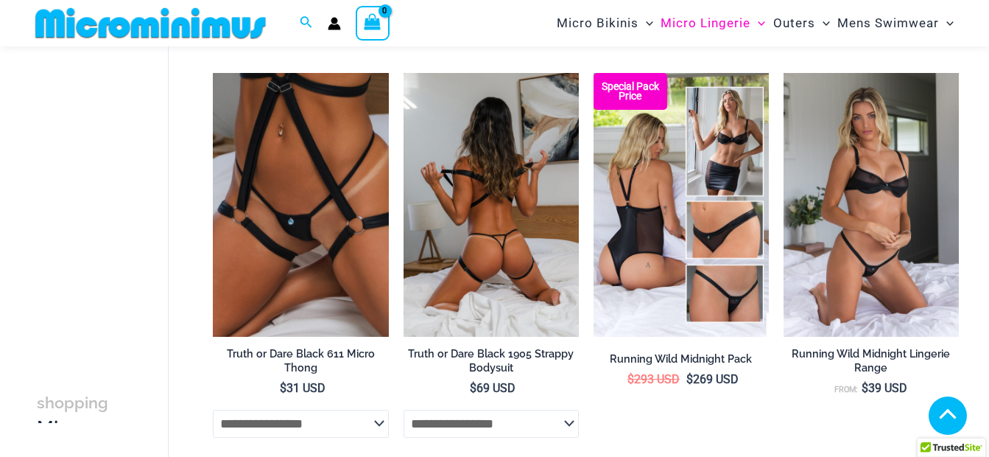
click at [488, 216] on img at bounding box center [491, 204] width 175 height 263
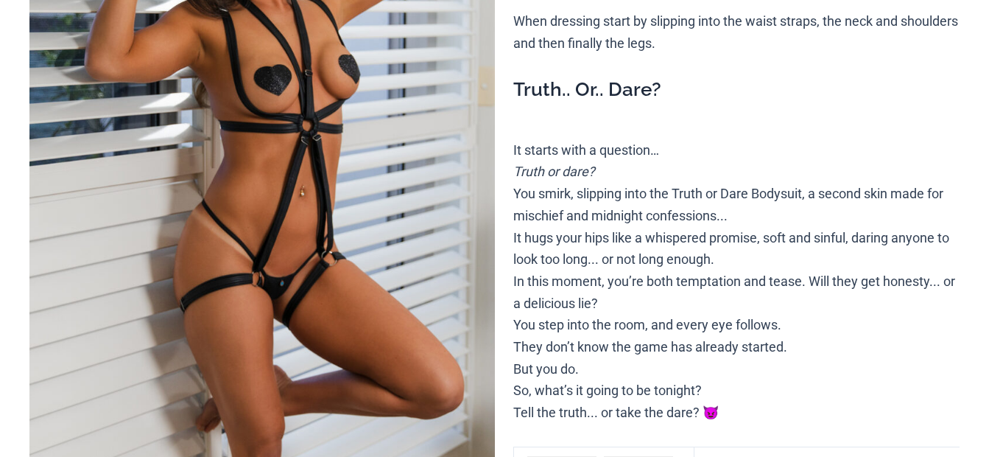
scroll to position [519, 0]
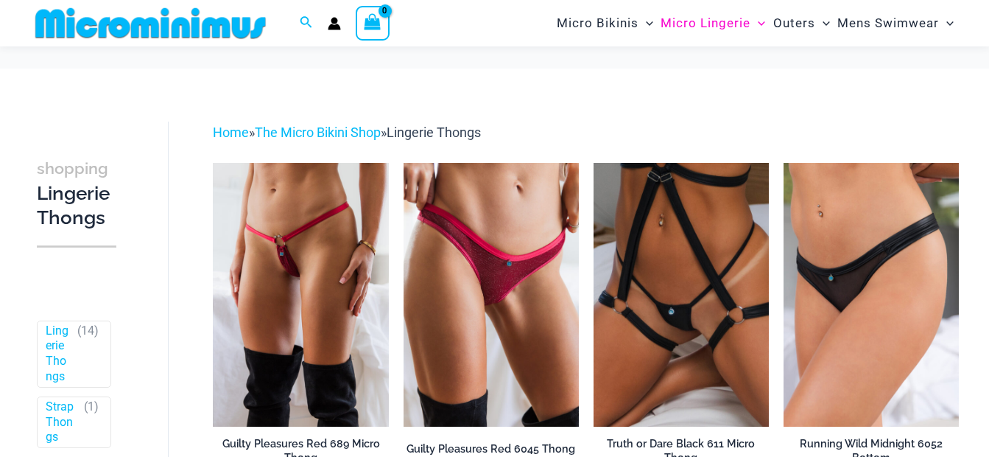
scroll to position [173, 0]
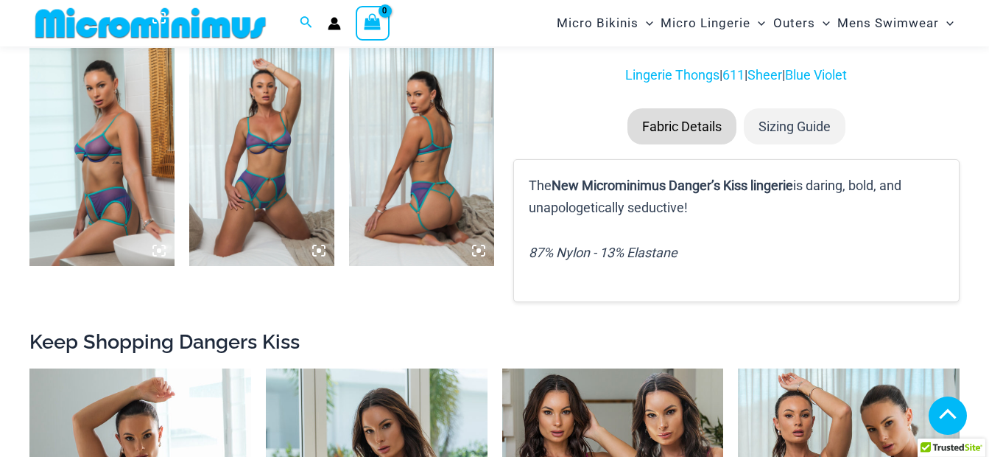
scroll to position [1362, 0]
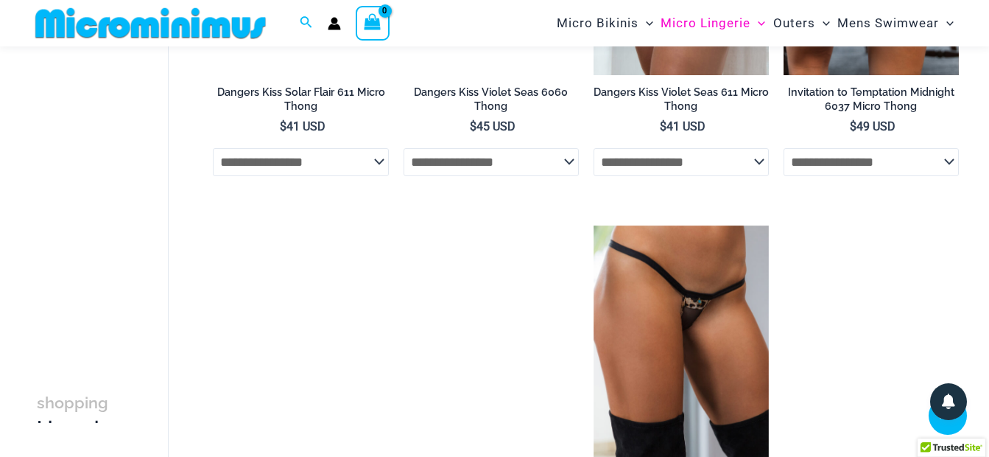
scroll to position [1005, 0]
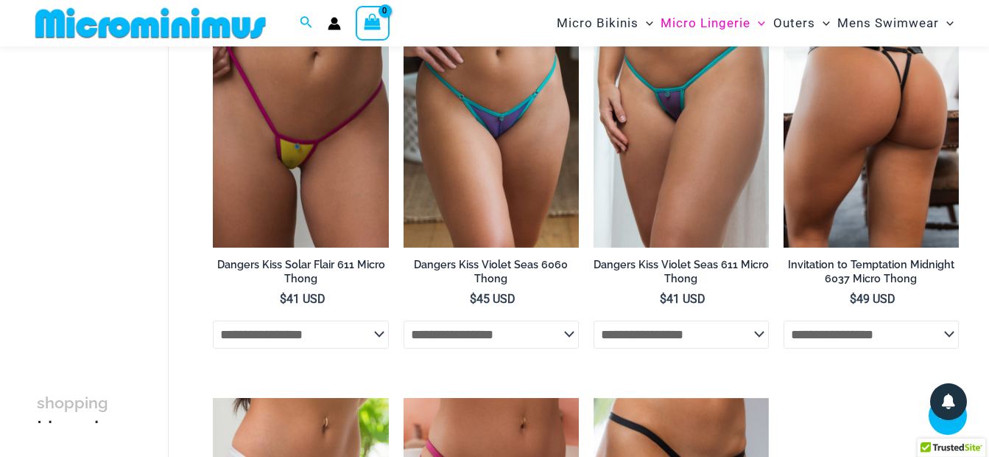
click at [849, 124] on img at bounding box center [871, 116] width 175 height 263
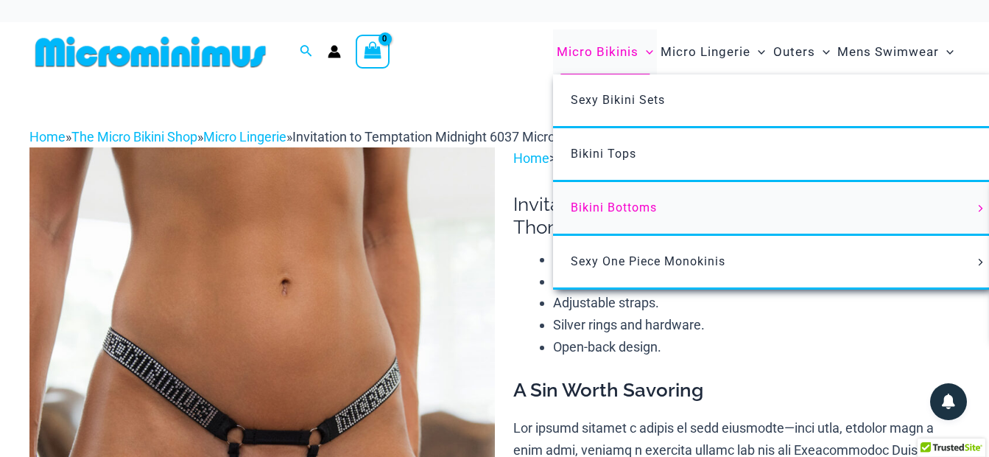
click at [591, 211] on span "Bikini Bottoms" at bounding box center [614, 207] width 86 height 14
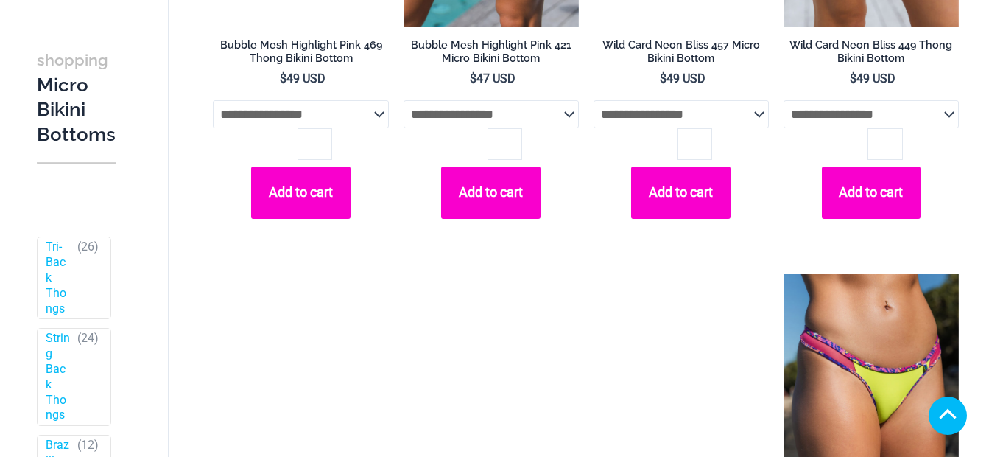
scroll to position [1375, 0]
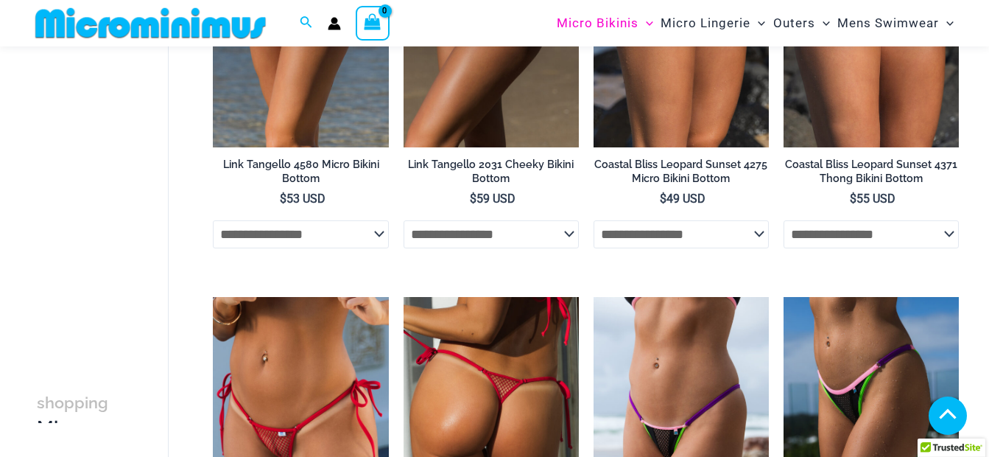
click at [494, 297] on img at bounding box center [491, 428] width 175 height 263
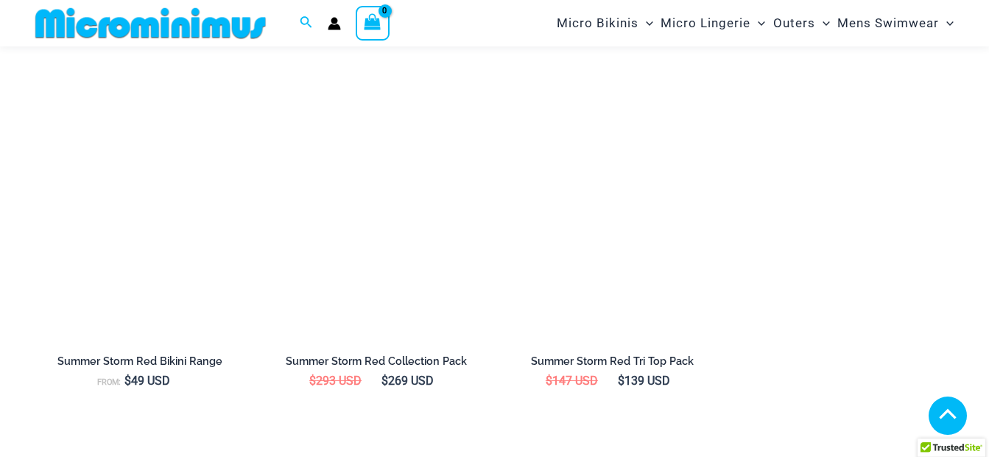
scroll to position [1367, 0]
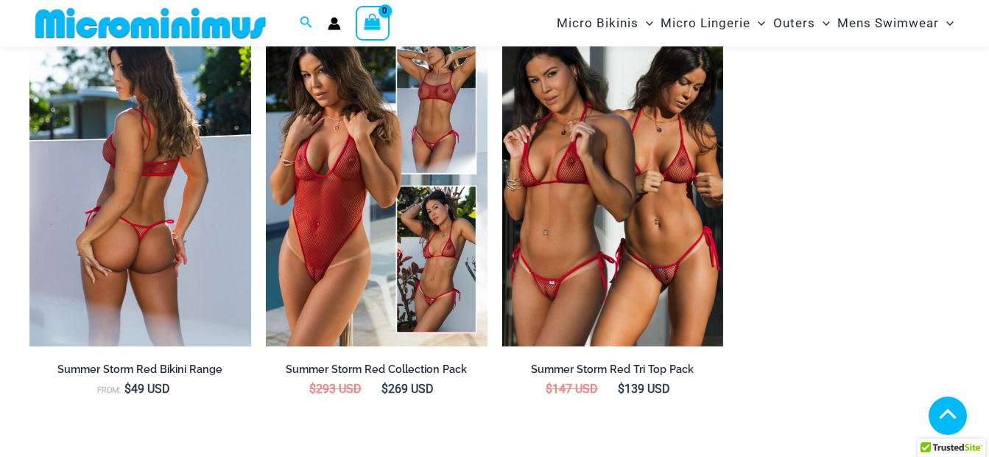
click at [127, 237] on img at bounding box center [140, 180] width 222 height 332
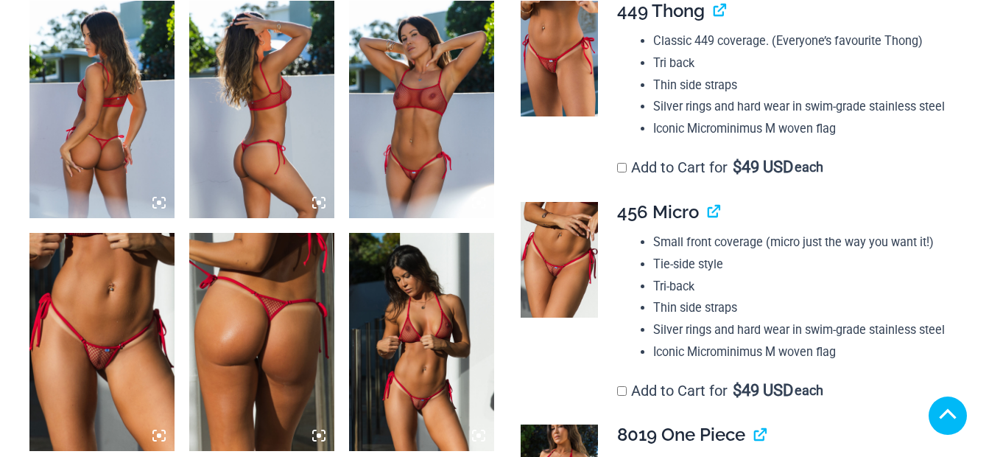
scroll to position [1031, 0]
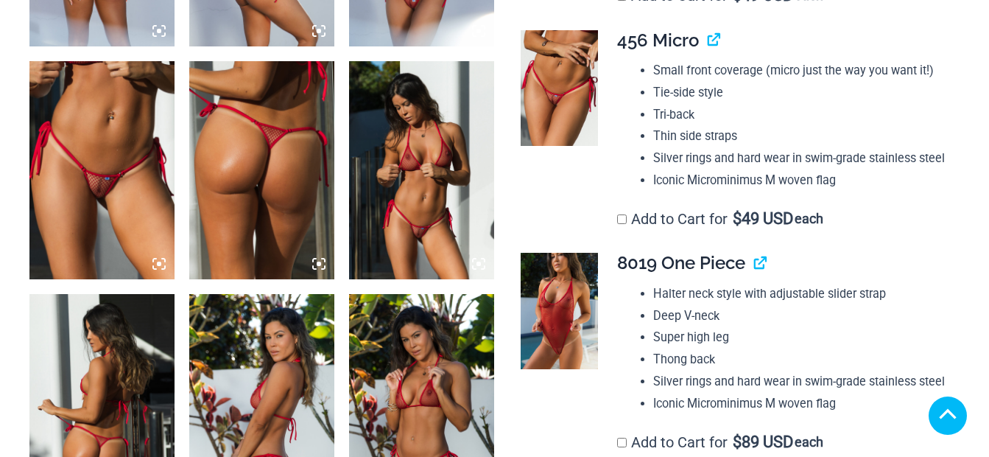
click at [437, 156] on img at bounding box center [421, 170] width 145 height 218
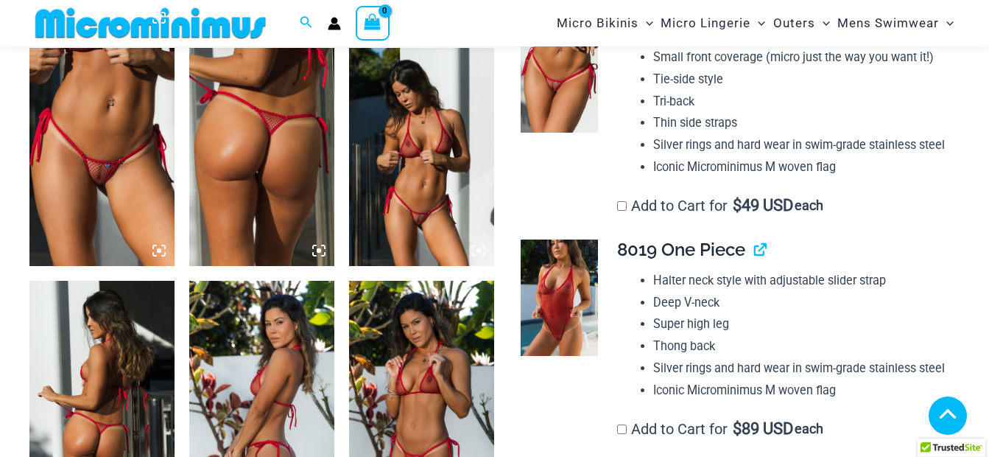
click at [399, 208] on img at bounding box center [421, 157] width 145 height 218
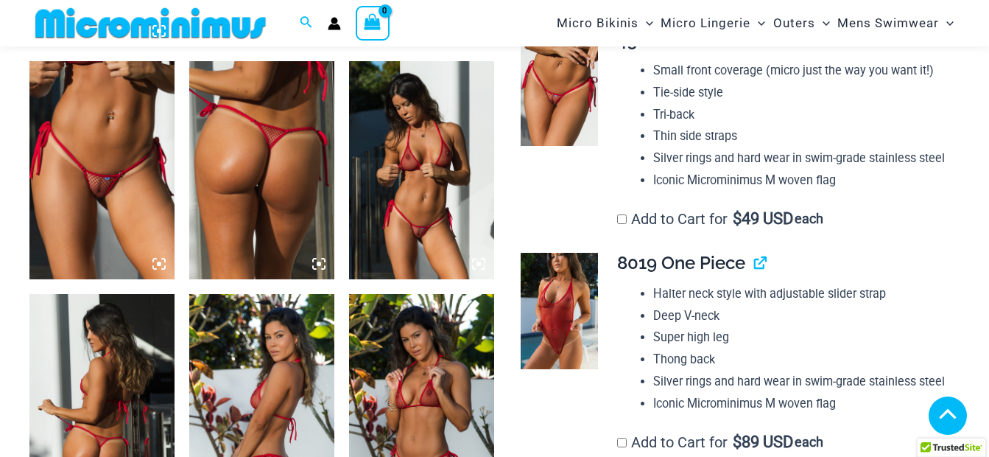
drag, startPoint x: 264, startPoint y: 180, endPoint x: 279, endPoint y: 206, distance: 29.1
click at [264, 180] on img at bounding box center [261, 170] width 145 height 218
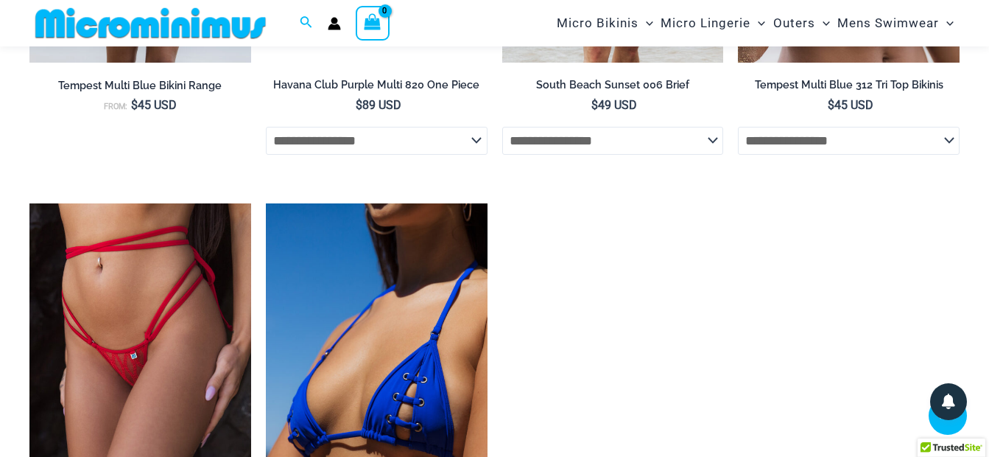
scroll to position [4284, 0]
